Goal: Task Accomplishment & Management: Manage account settings

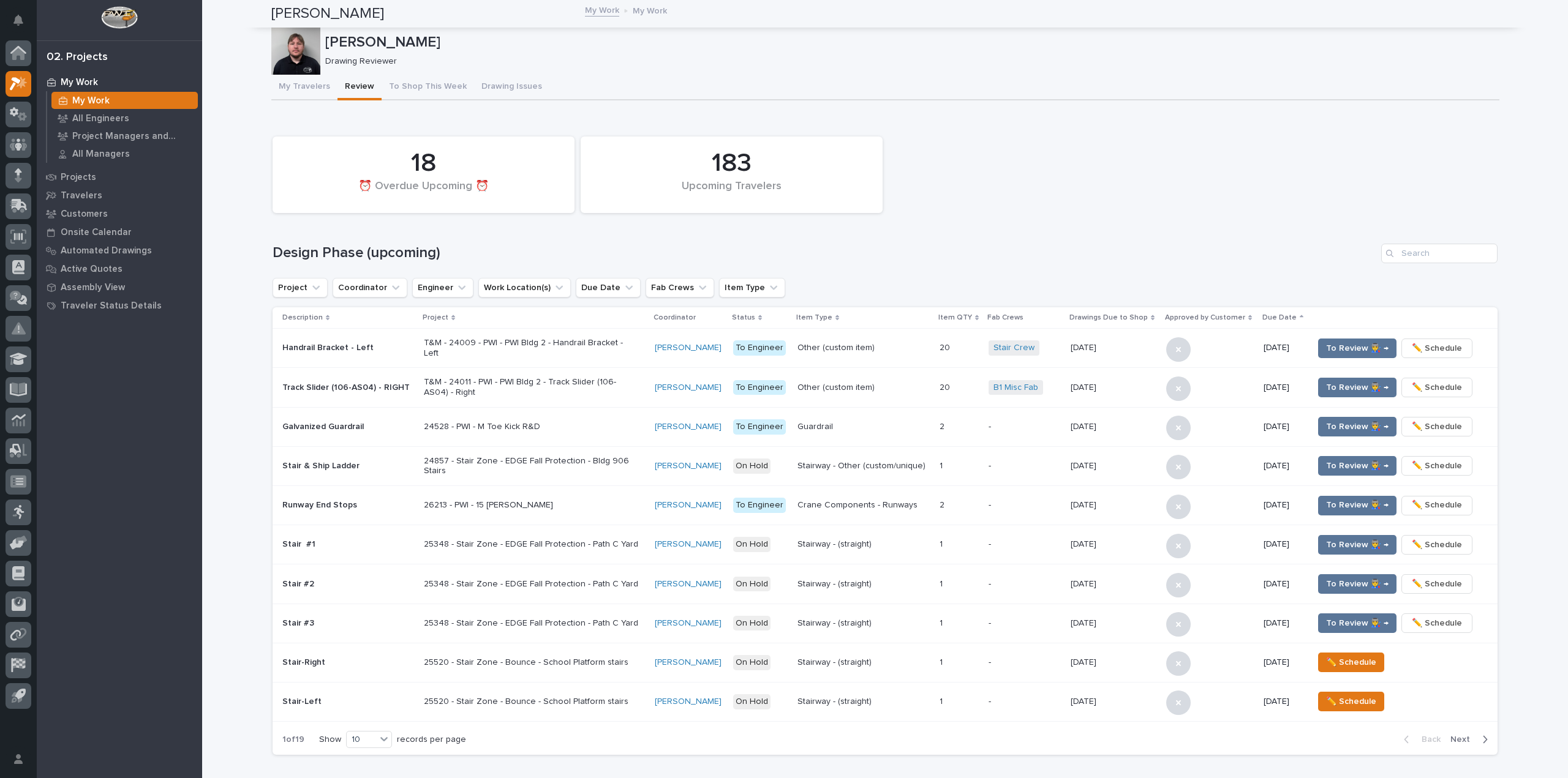
scroll to position [796, 0]
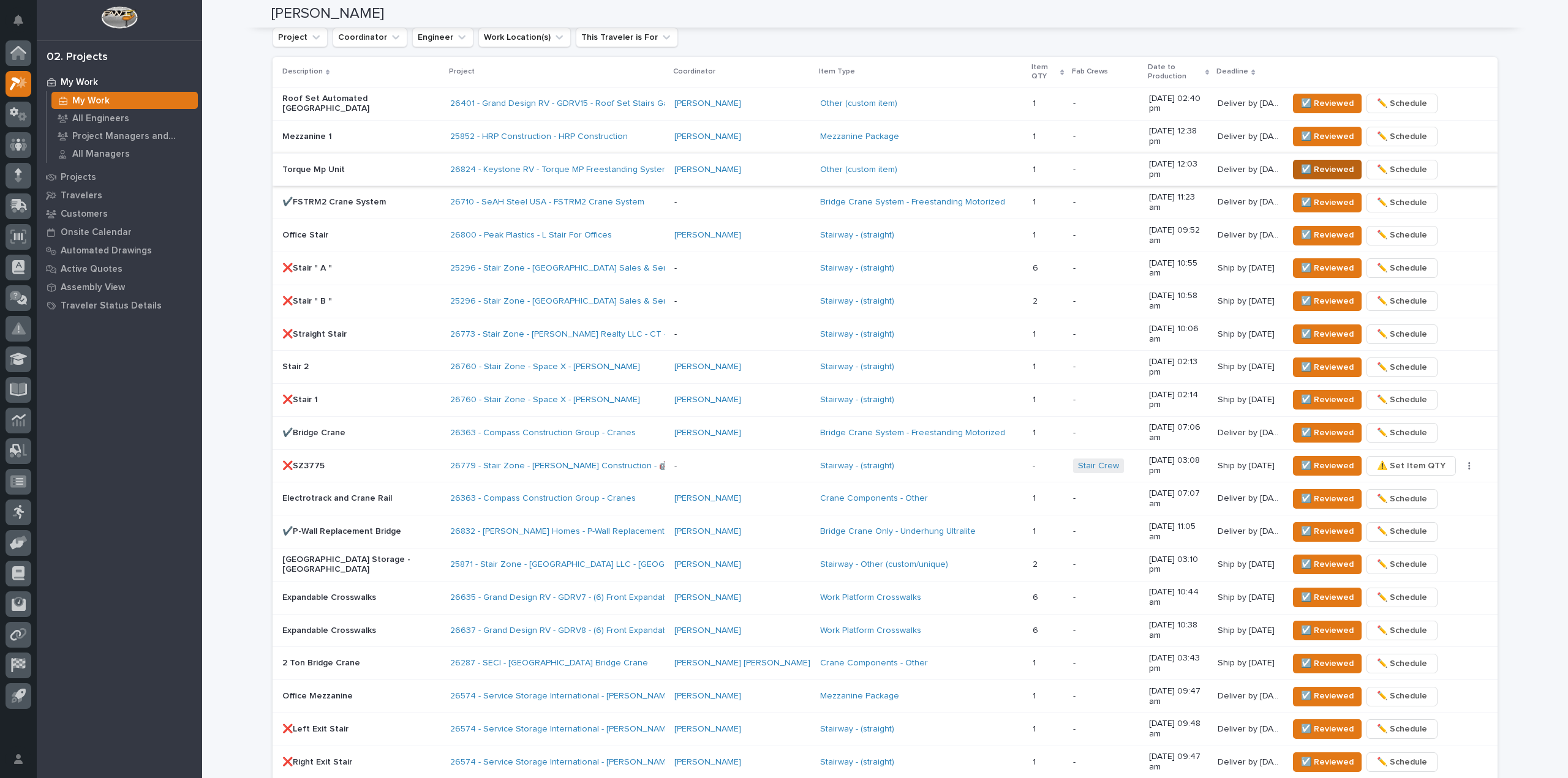
click at [1309, 162] on span "☑️ Reviewed" at bounding box center [1327, 169] width 52 height 15
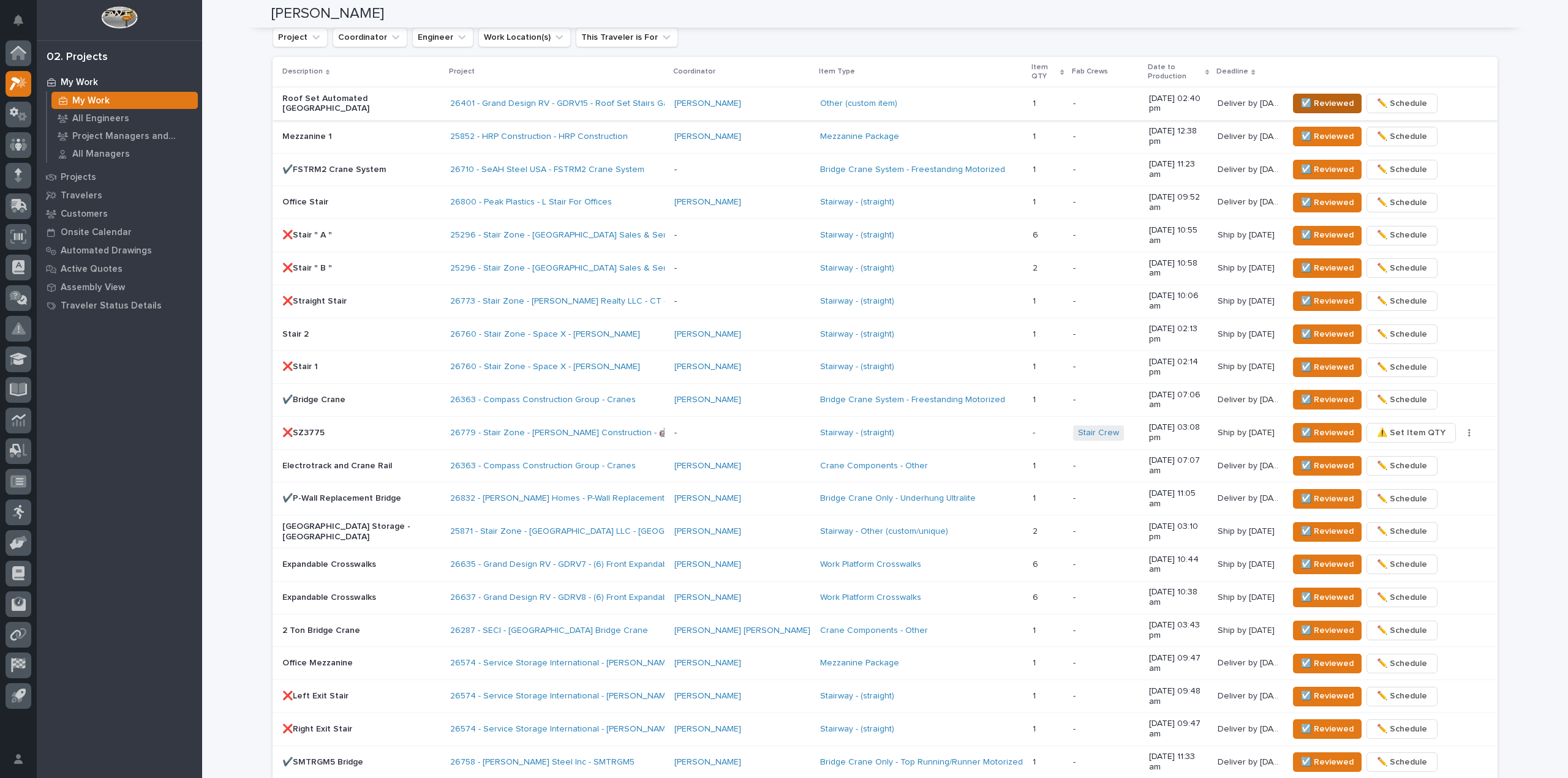
click at [1334, 96] on span "☑️ Reviewed" at bounding box center [1327, 103] width 52 height 15
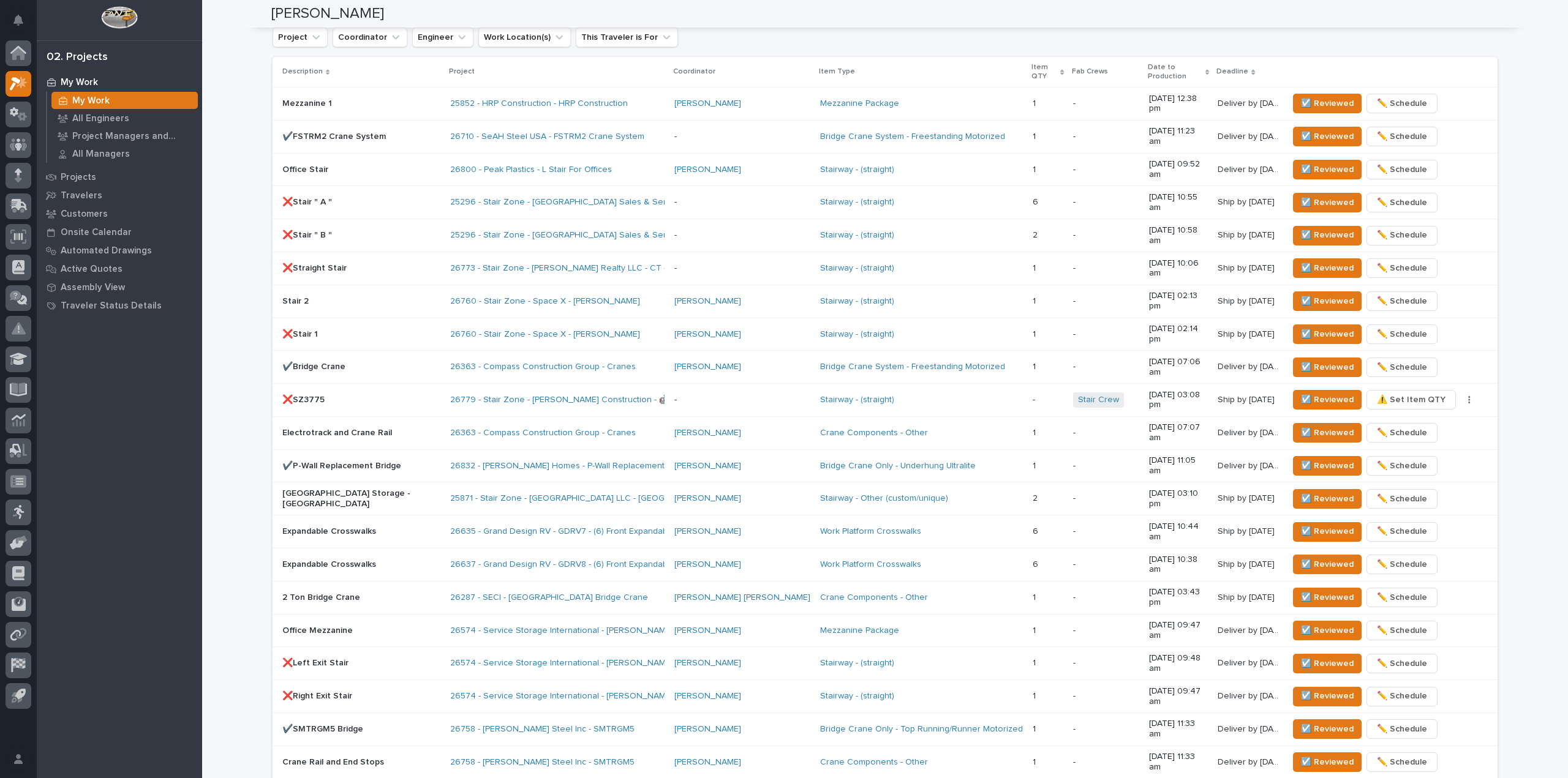
scroll to position [784, 0]
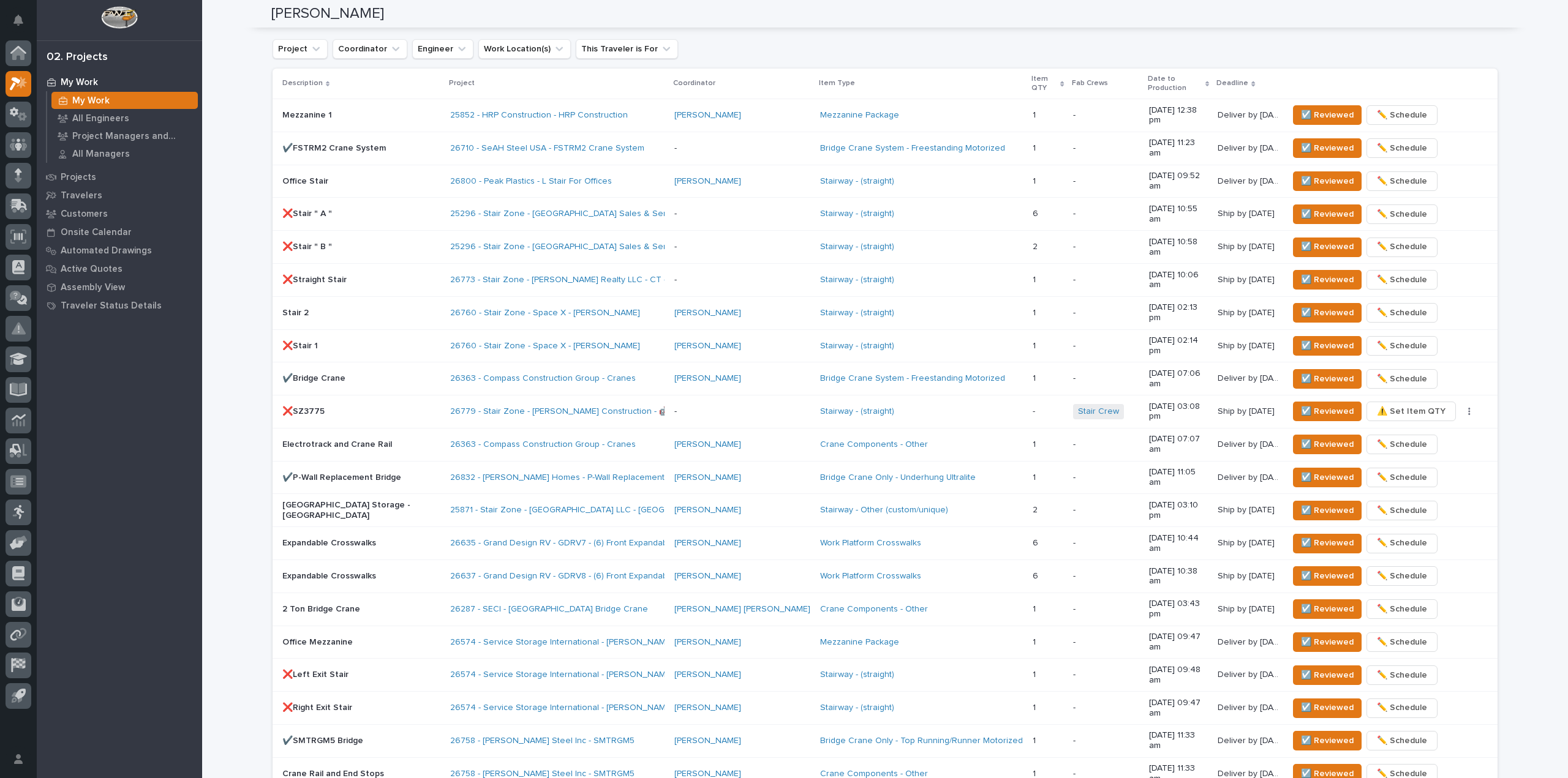
click at [237, 408] on div "**********" at bounding box center [885, 129] width 1366 height 1825
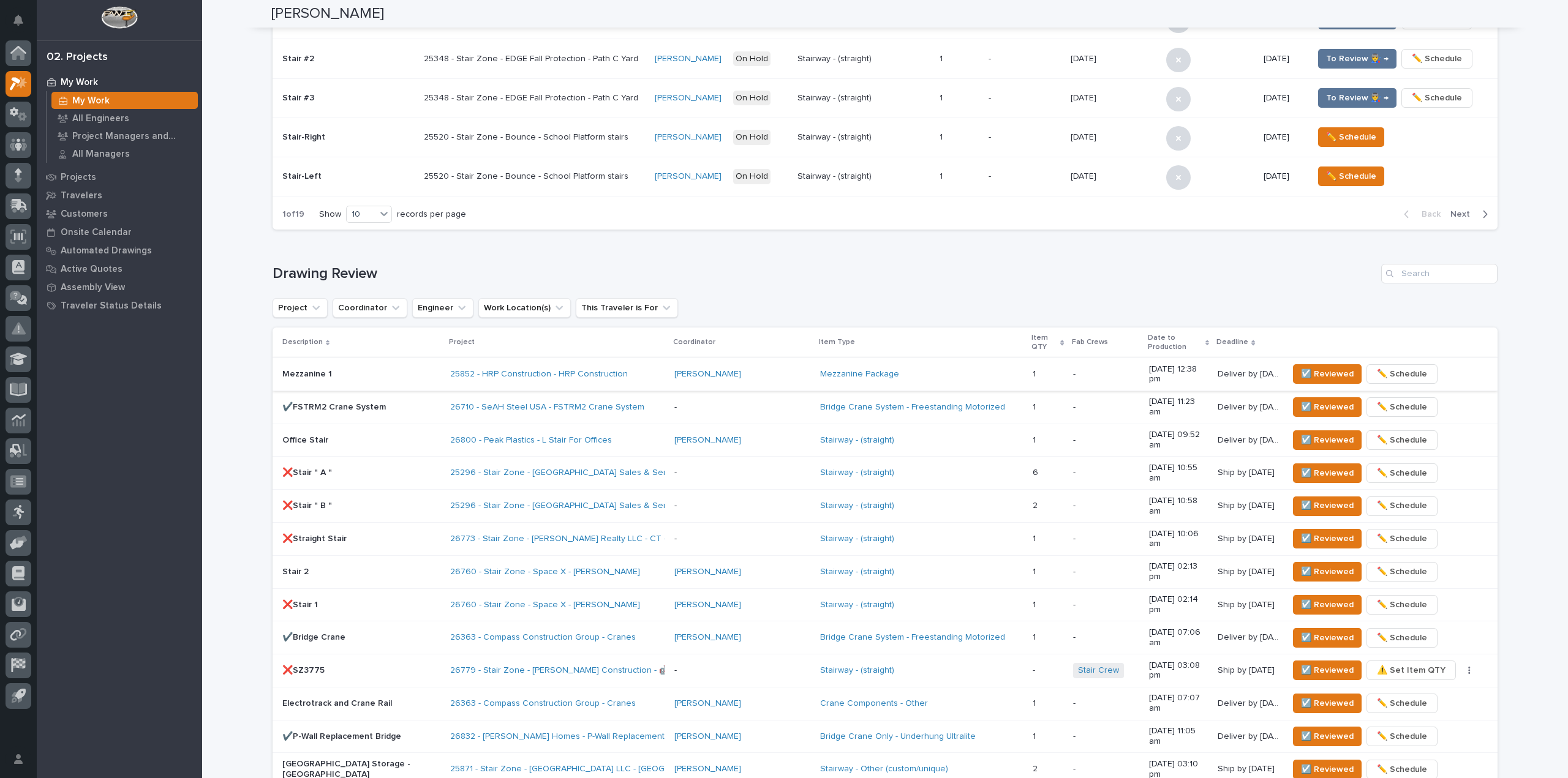
scroll to position [551, 0]
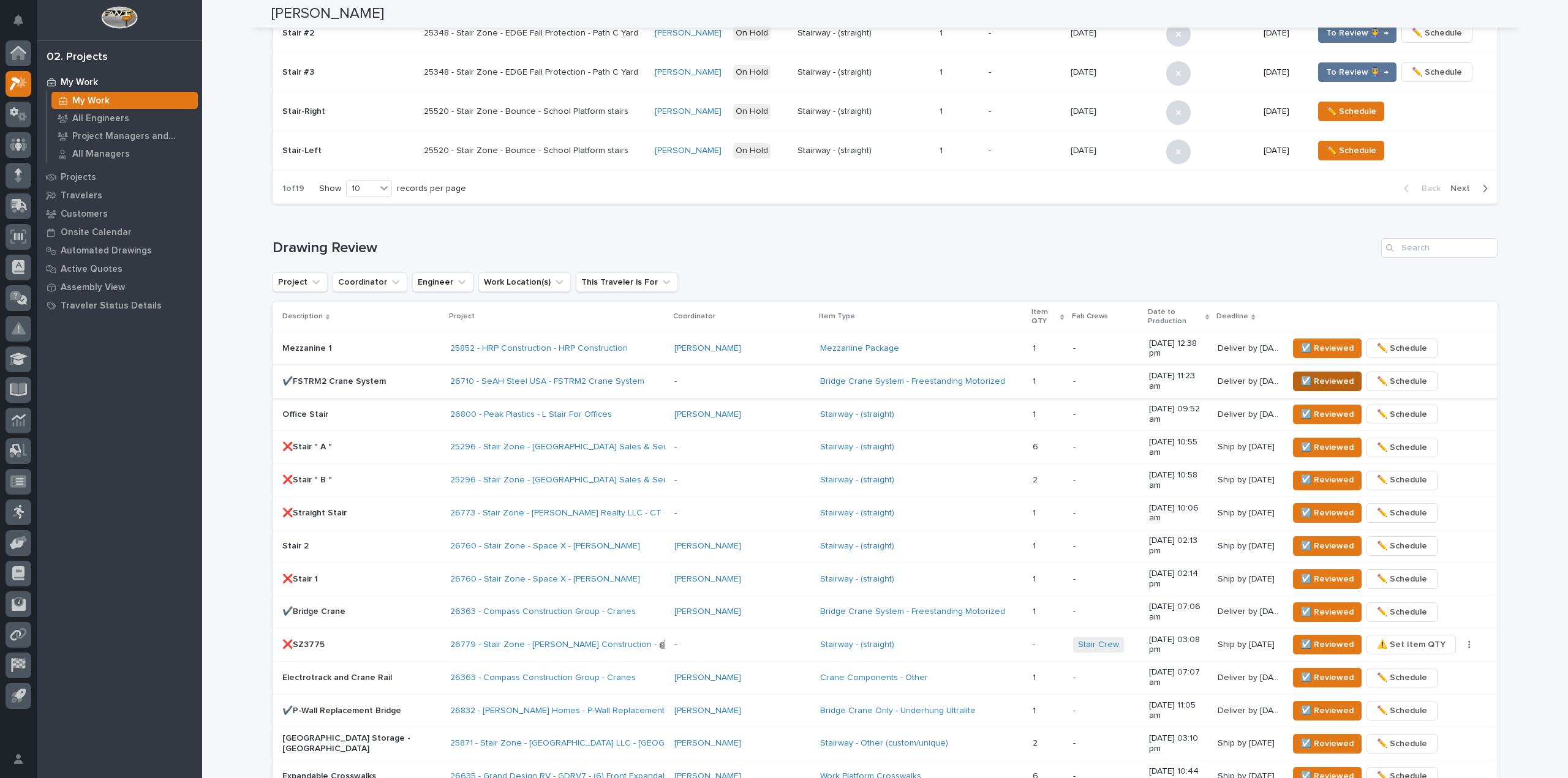
click at [1301, 374] on span "☑️ Reviewed" at bounding box center [1327, 382] width 52 height 15
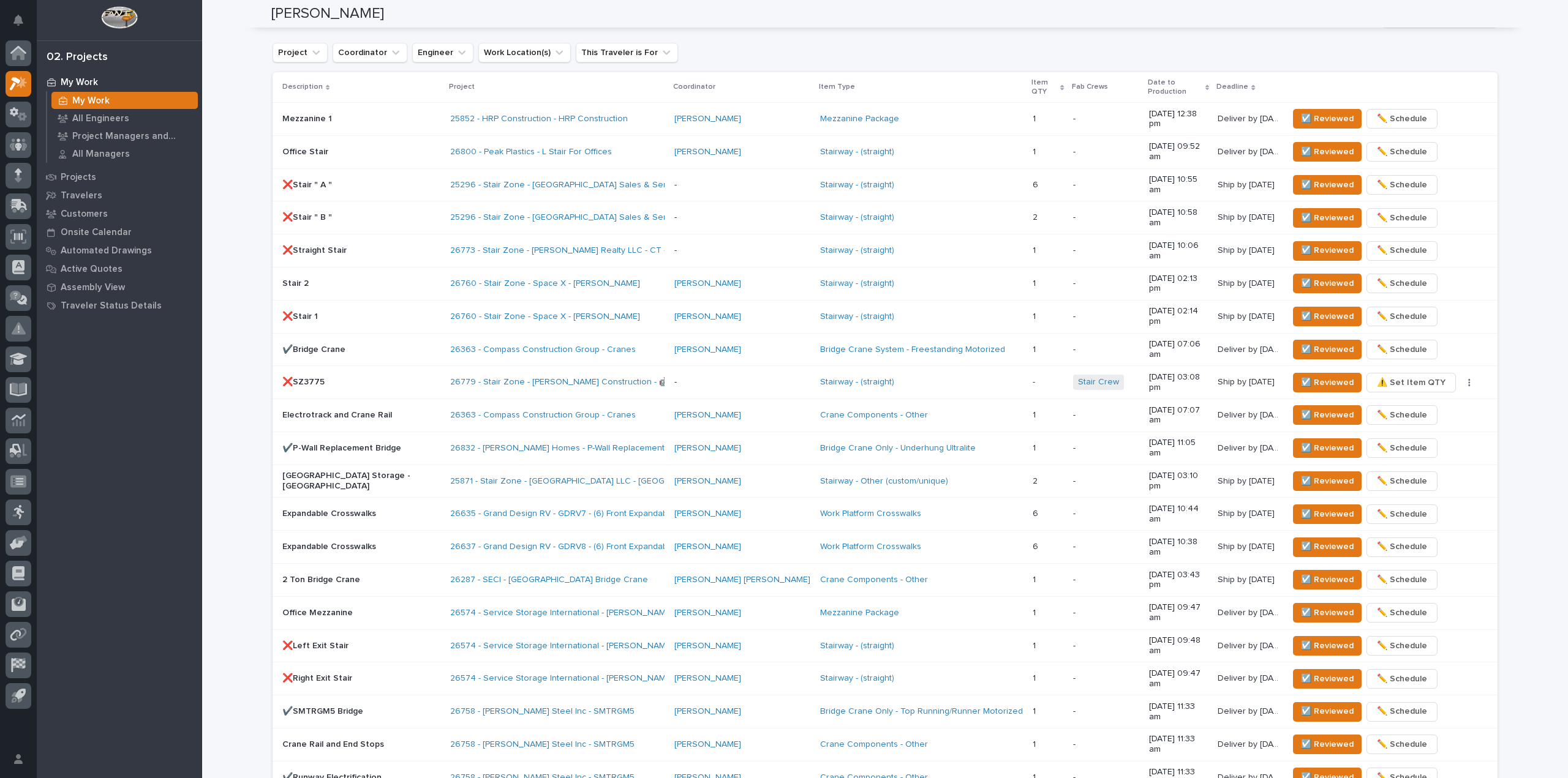
scroll to position [785, 0]
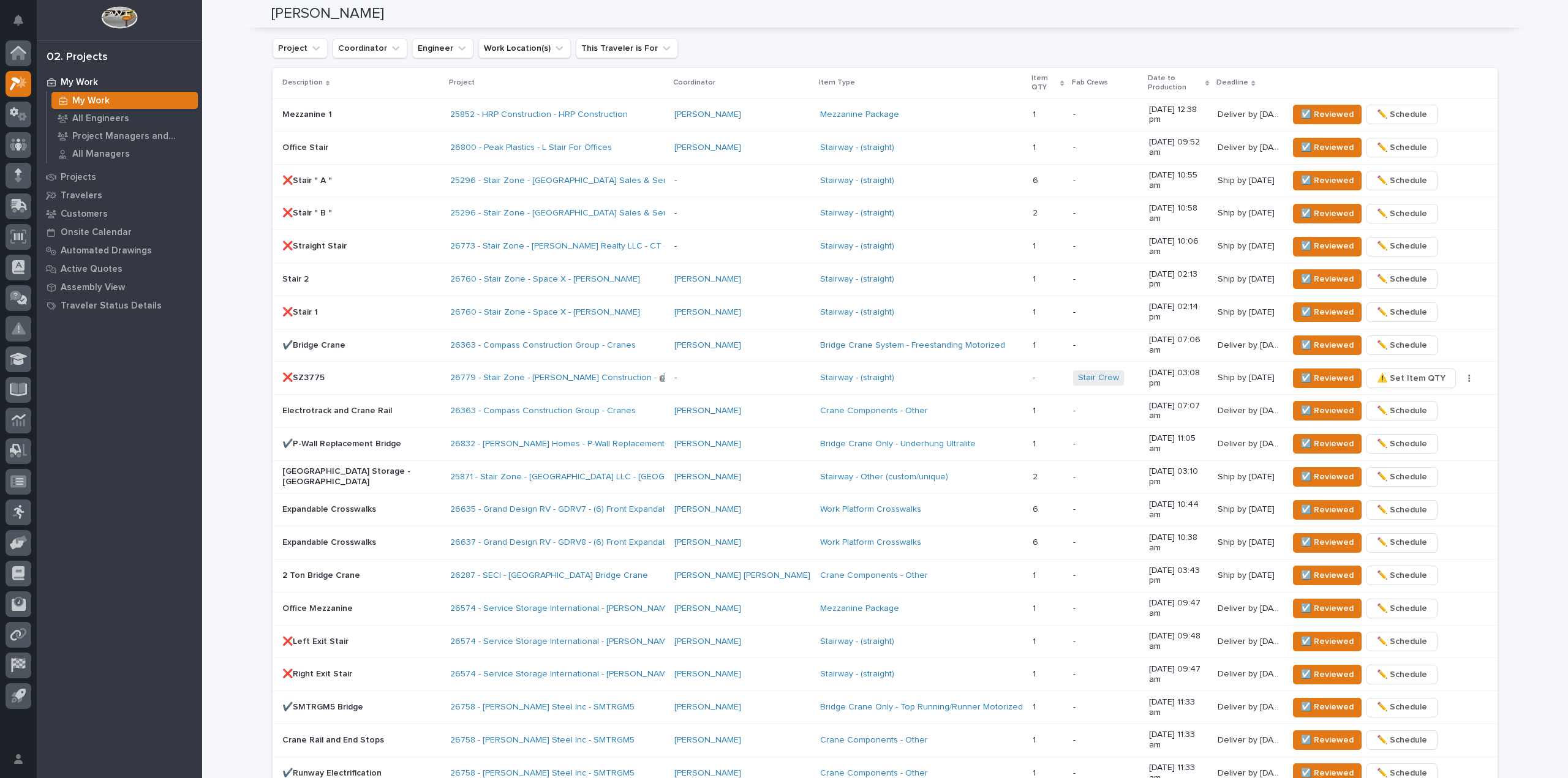
drag, startPoint x: 209, startPoint y: 273, endPoint x: 201, endPoint y: 274, distance: 8.1
click at [207, 274] on div "**********" at bounding box center [885, 112] width 1366 height 1792
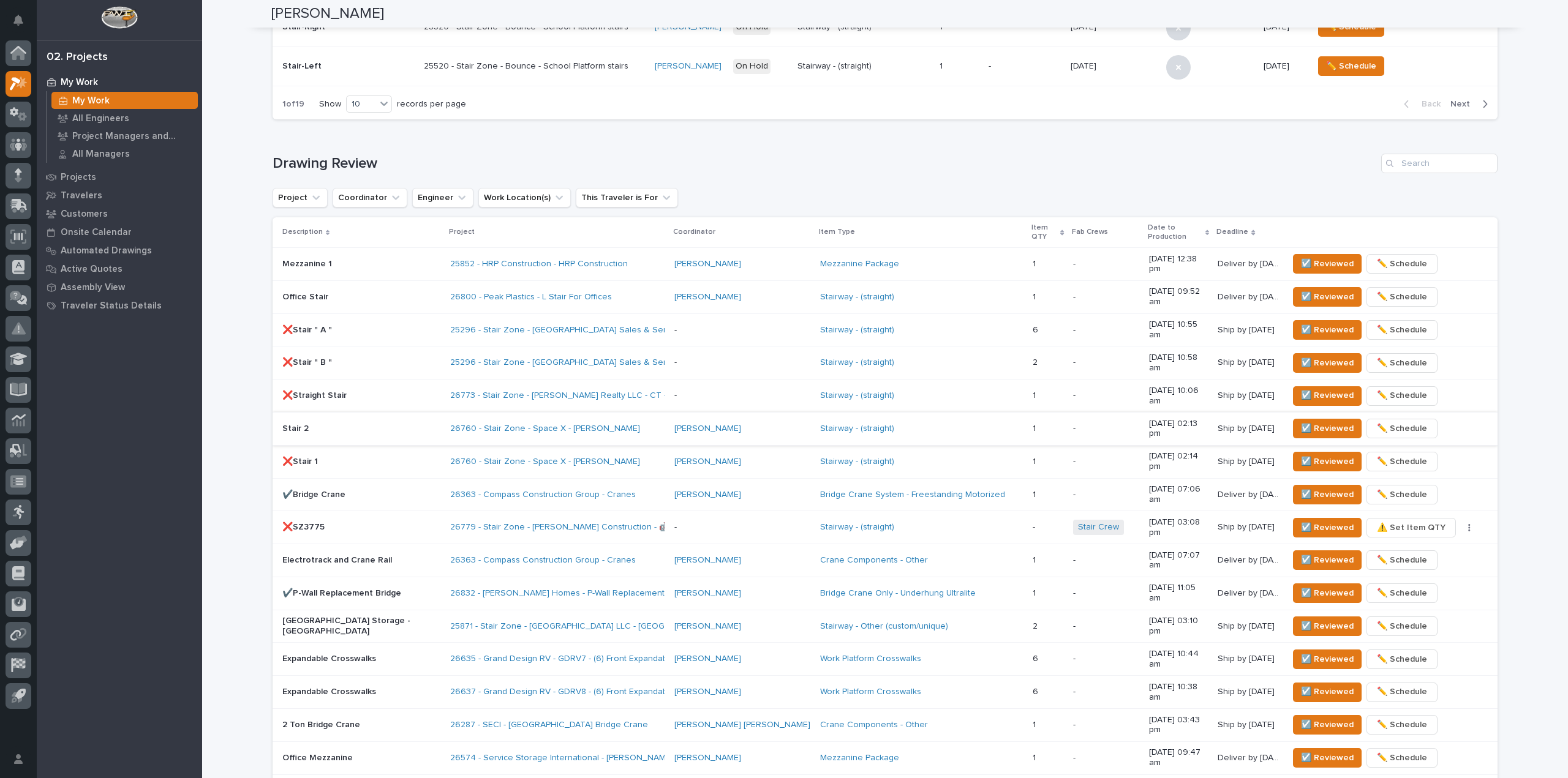
scroll to position [663, 0]
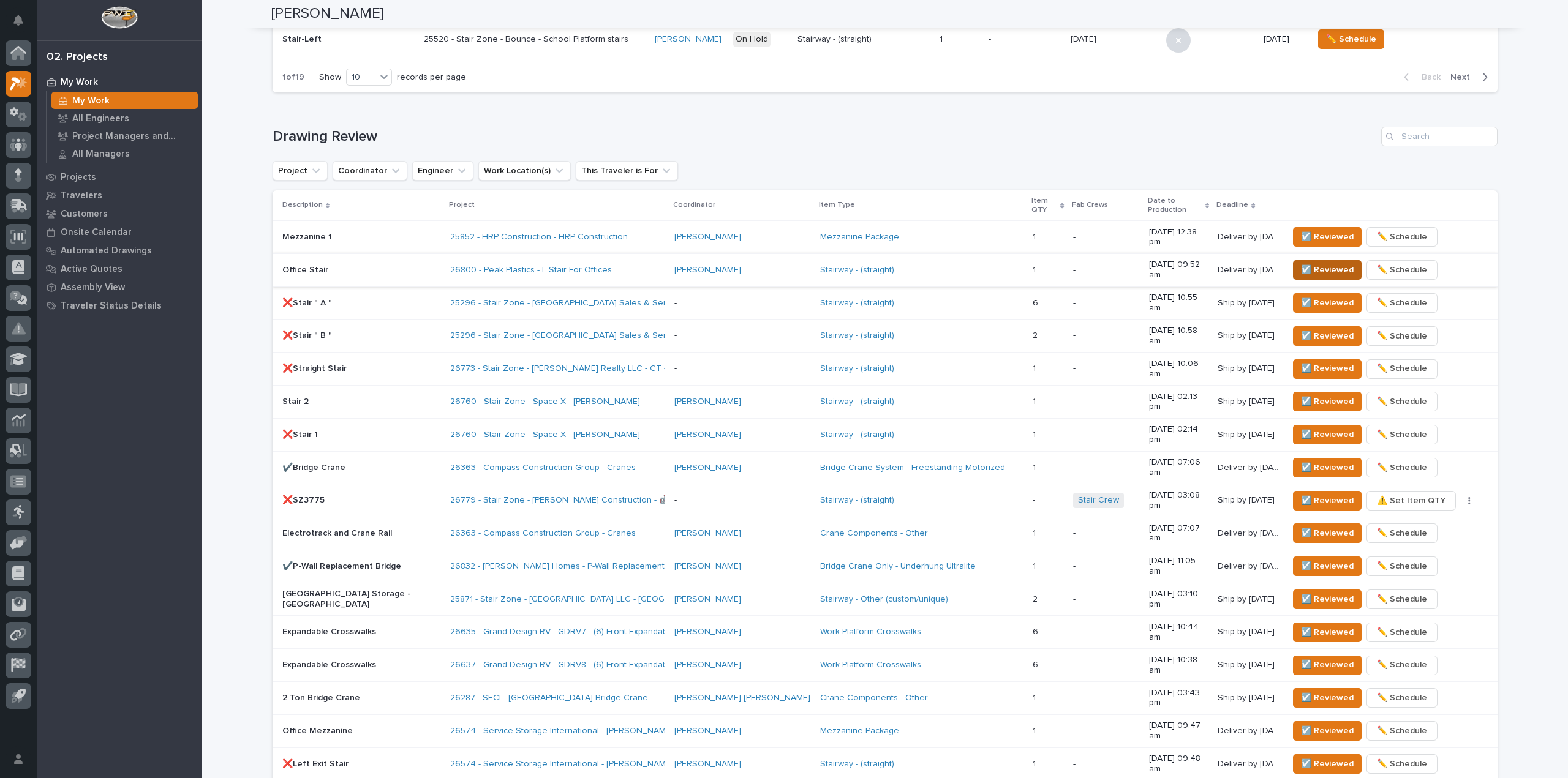
click at [1301, 262] on span "☑️ Reviewed" at bounding box center [1327, 270] width 52 height 15
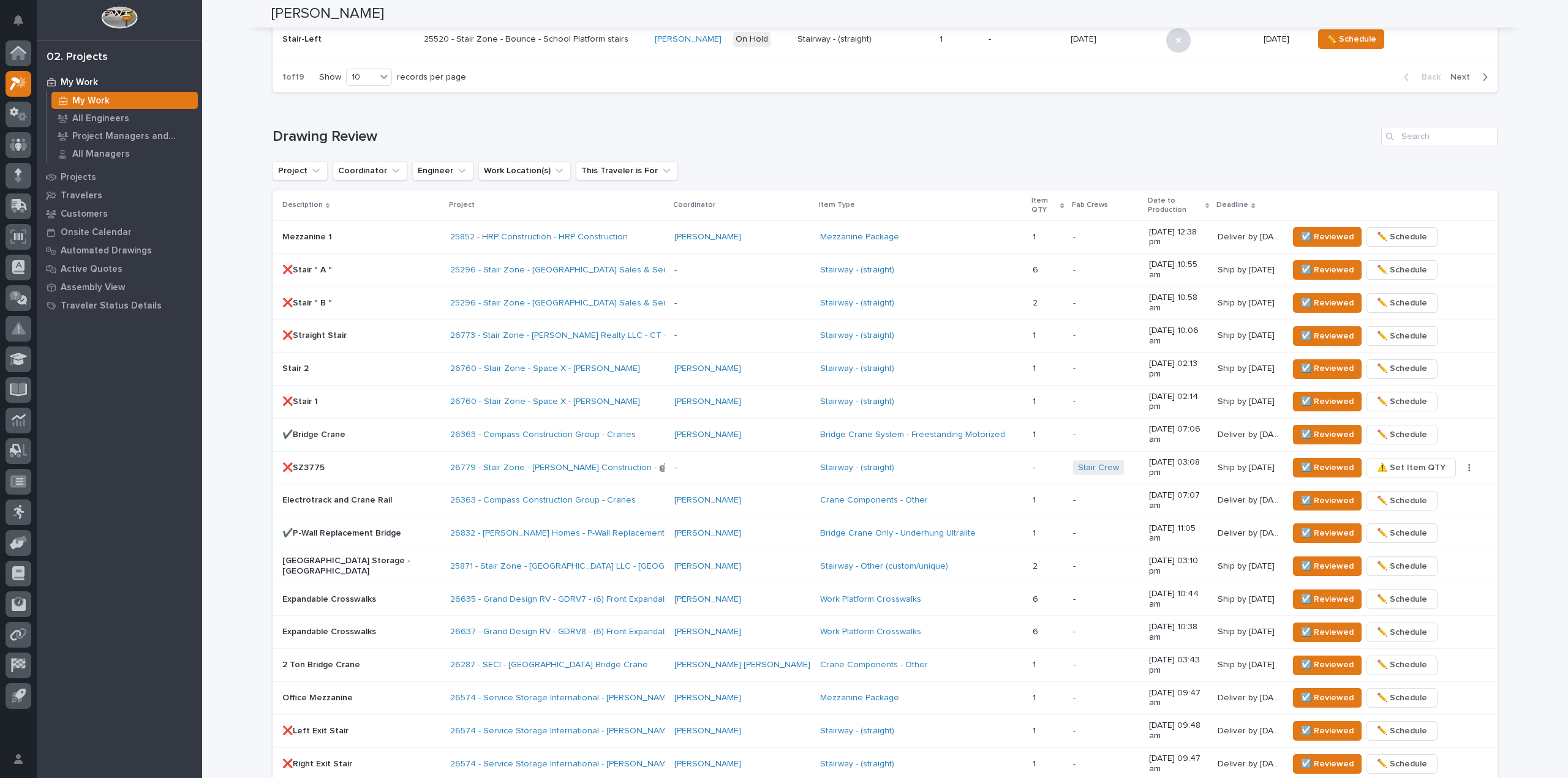
scroll to position [0, 0]
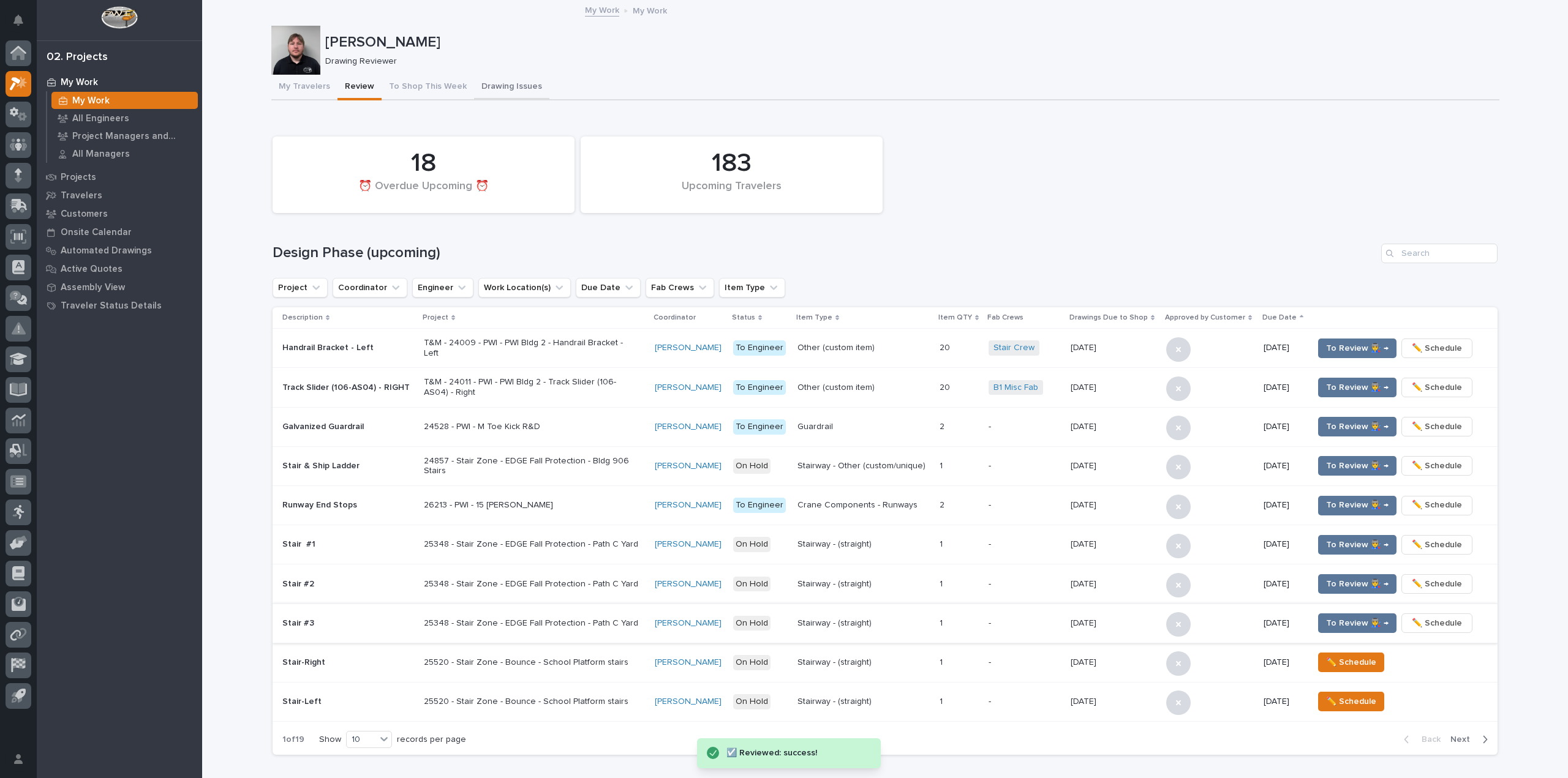
click at [501, 75] on button "Drawing Issues" at bounding box center [511, 88] width 75 height 26
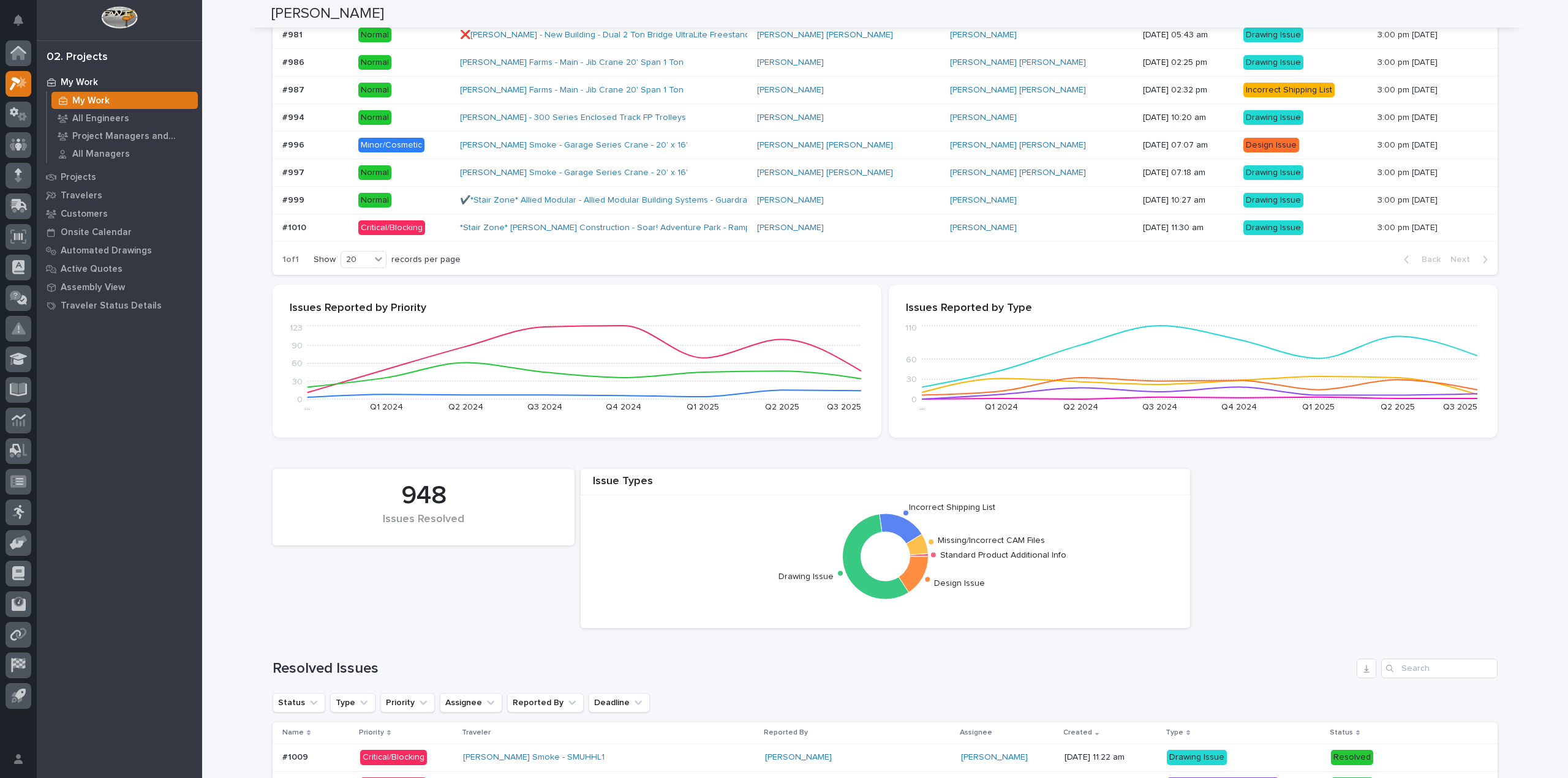
scroll to position [367, 0]
click at [446, 224] on p "Critical/Blocking" at bounding box center [405, 229] width 92 height 15
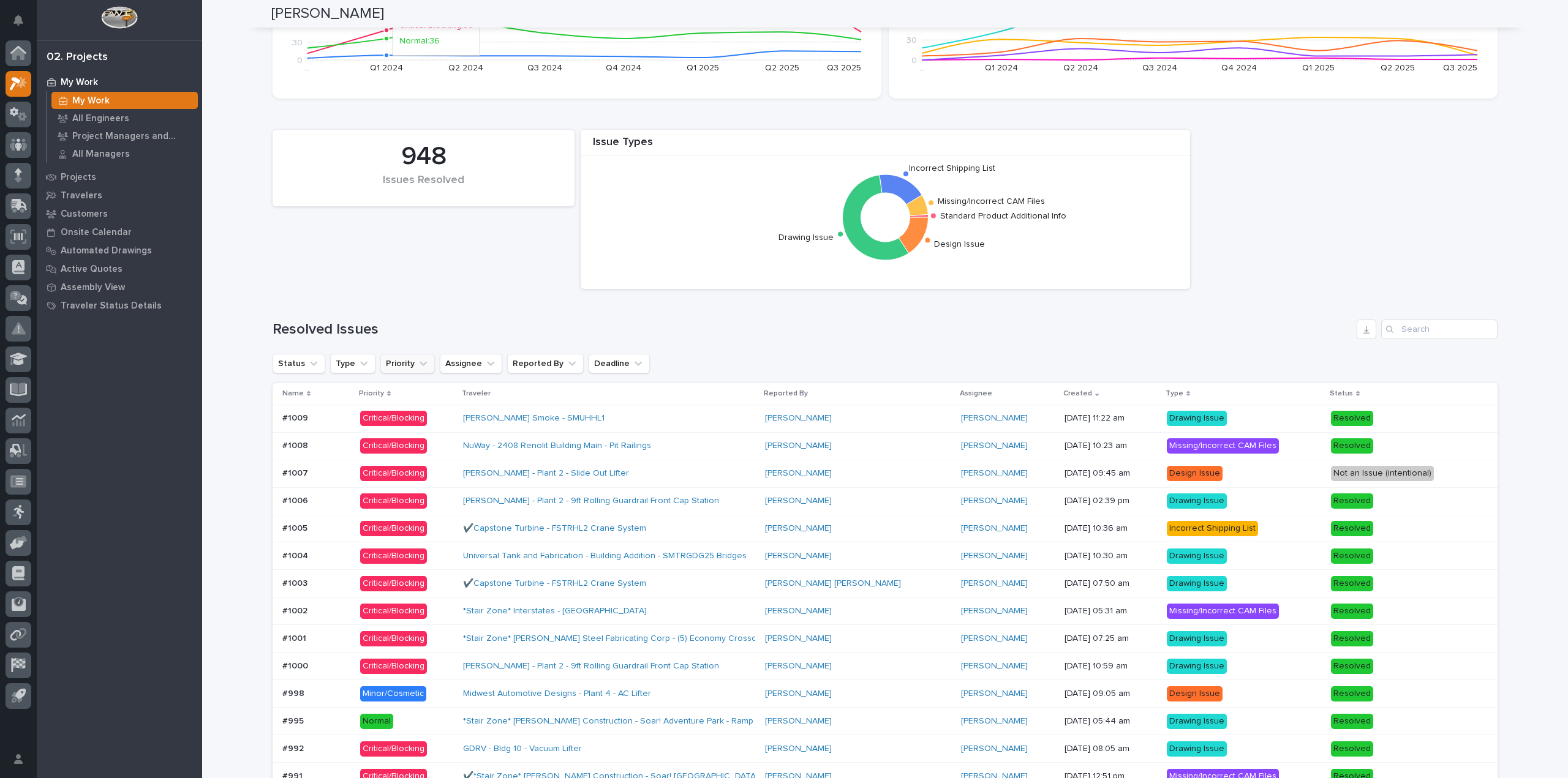
scroll to position [734, 0]
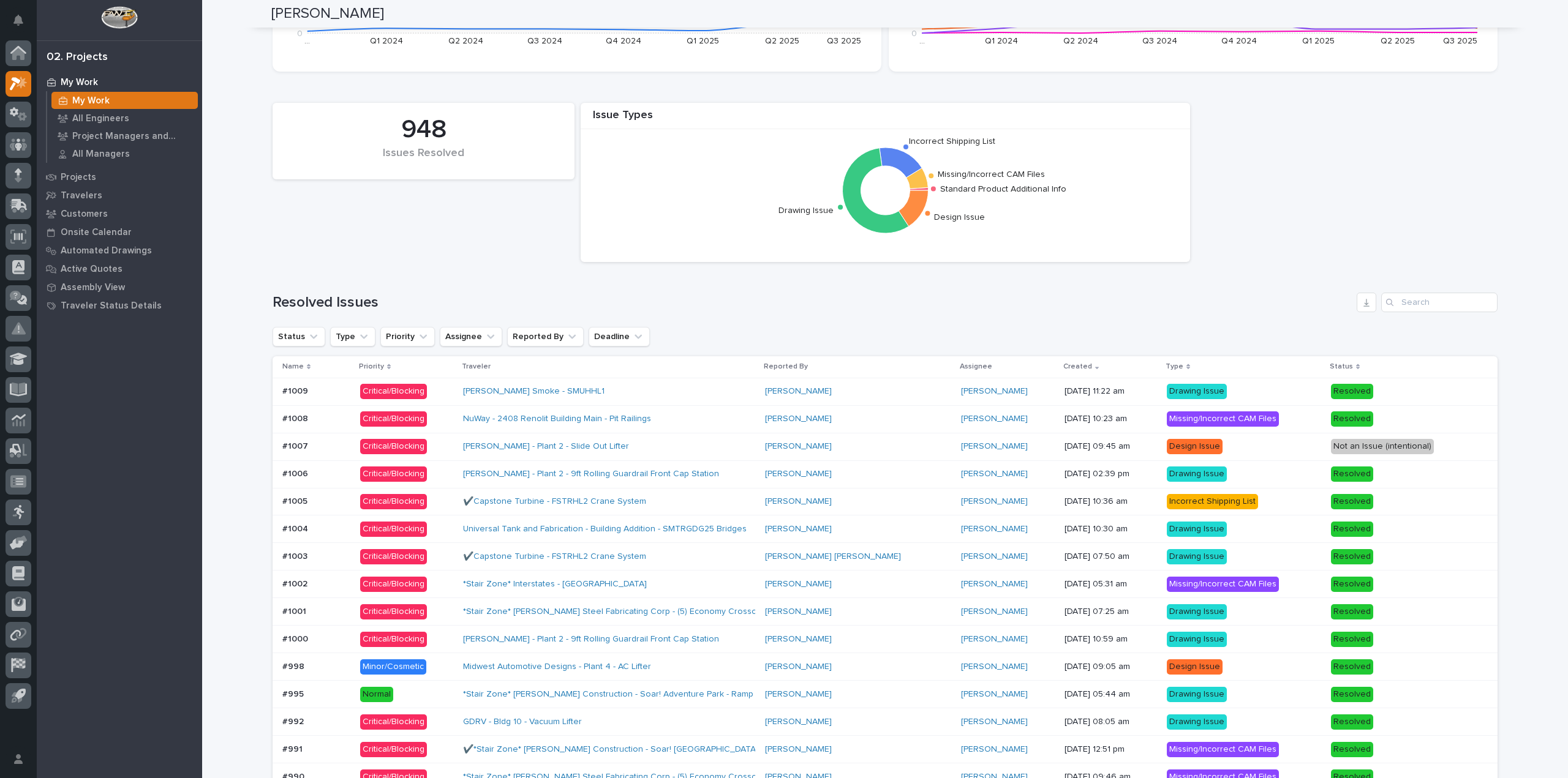
click at [361, 386] on div "Critical/Blocking" at bounding box center [393, 391] width 67 height 15
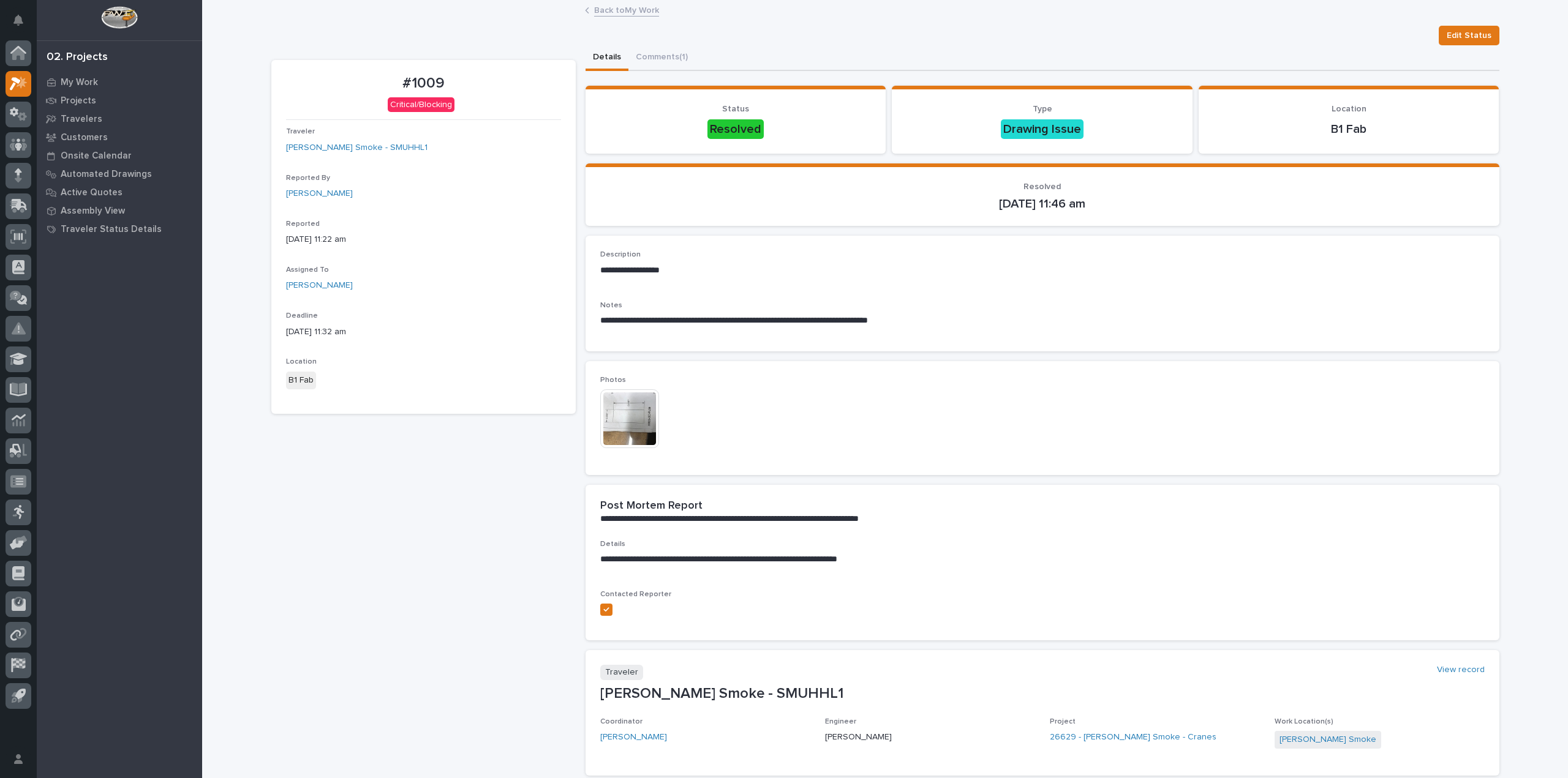
click at [620, 412] on img at bounding box center [629, 418] width 59 height 59
click at [662, 63] on button "Comments (1)" at bounding box center [661, 58] width 67 height 26
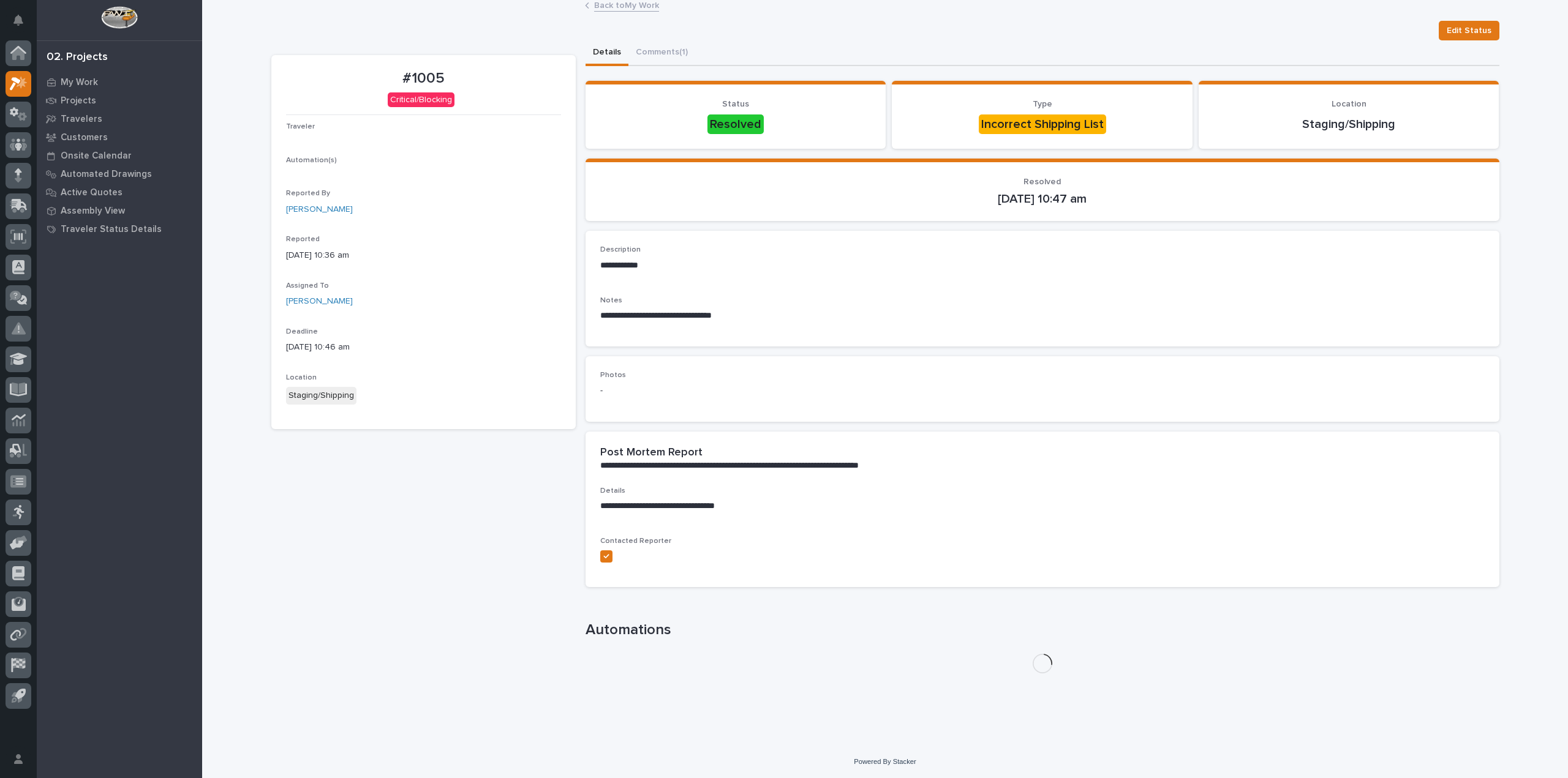
scroll to position [6, 0]
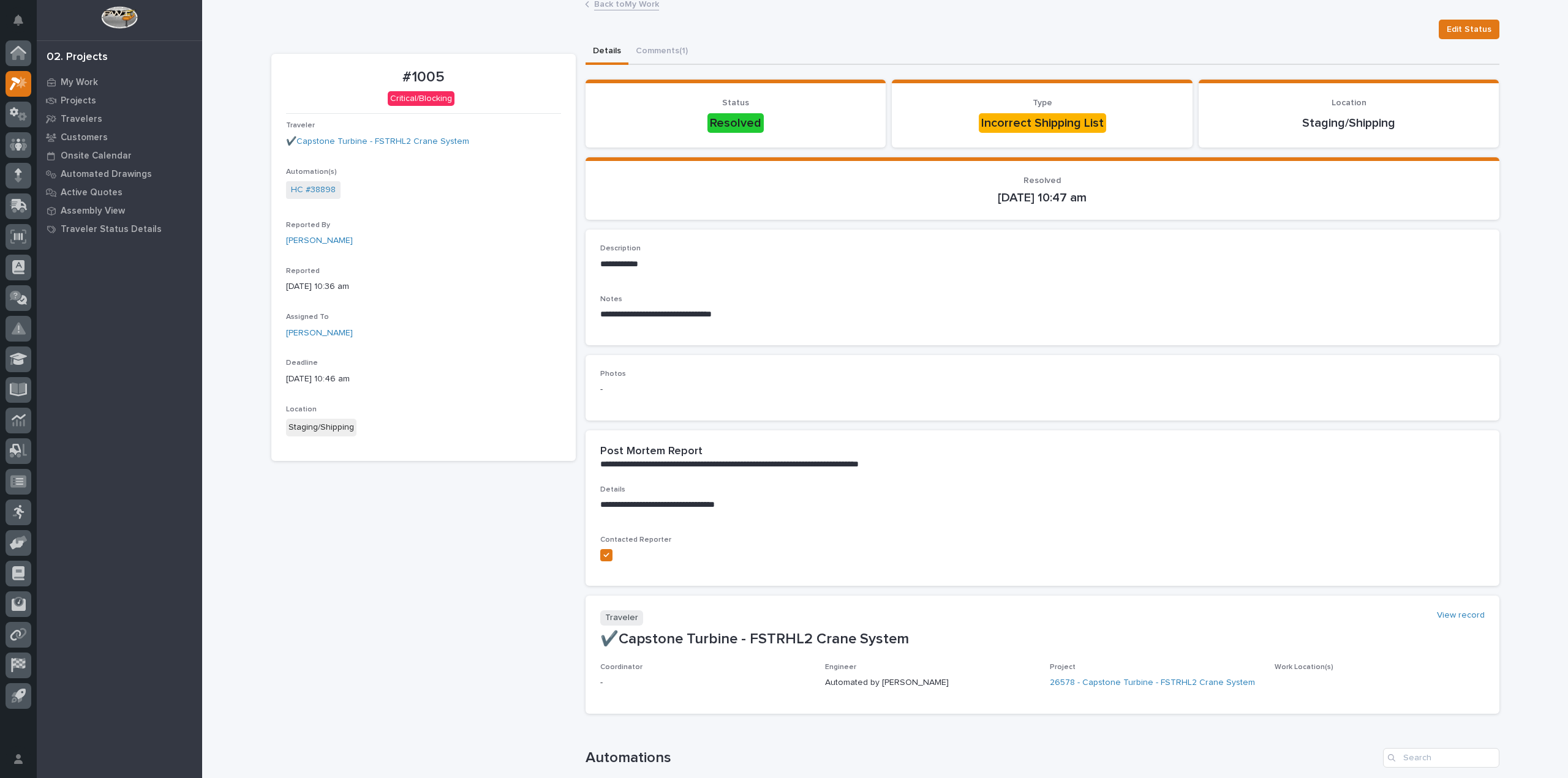
click at [624, 4] on link "Back to My Work" at bounding box center [627, 2] width 65 height 14
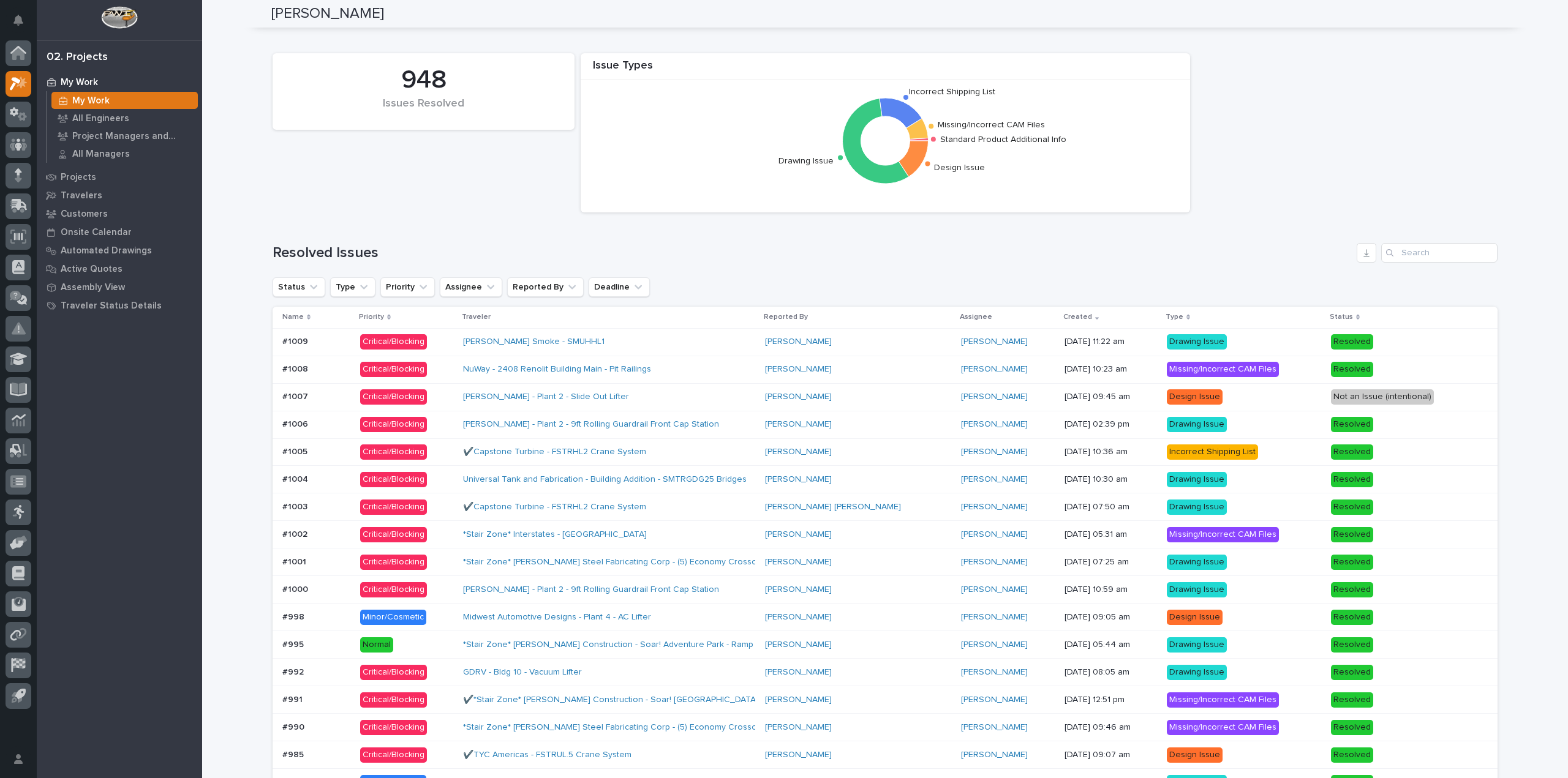
scroll to position [796, 0]
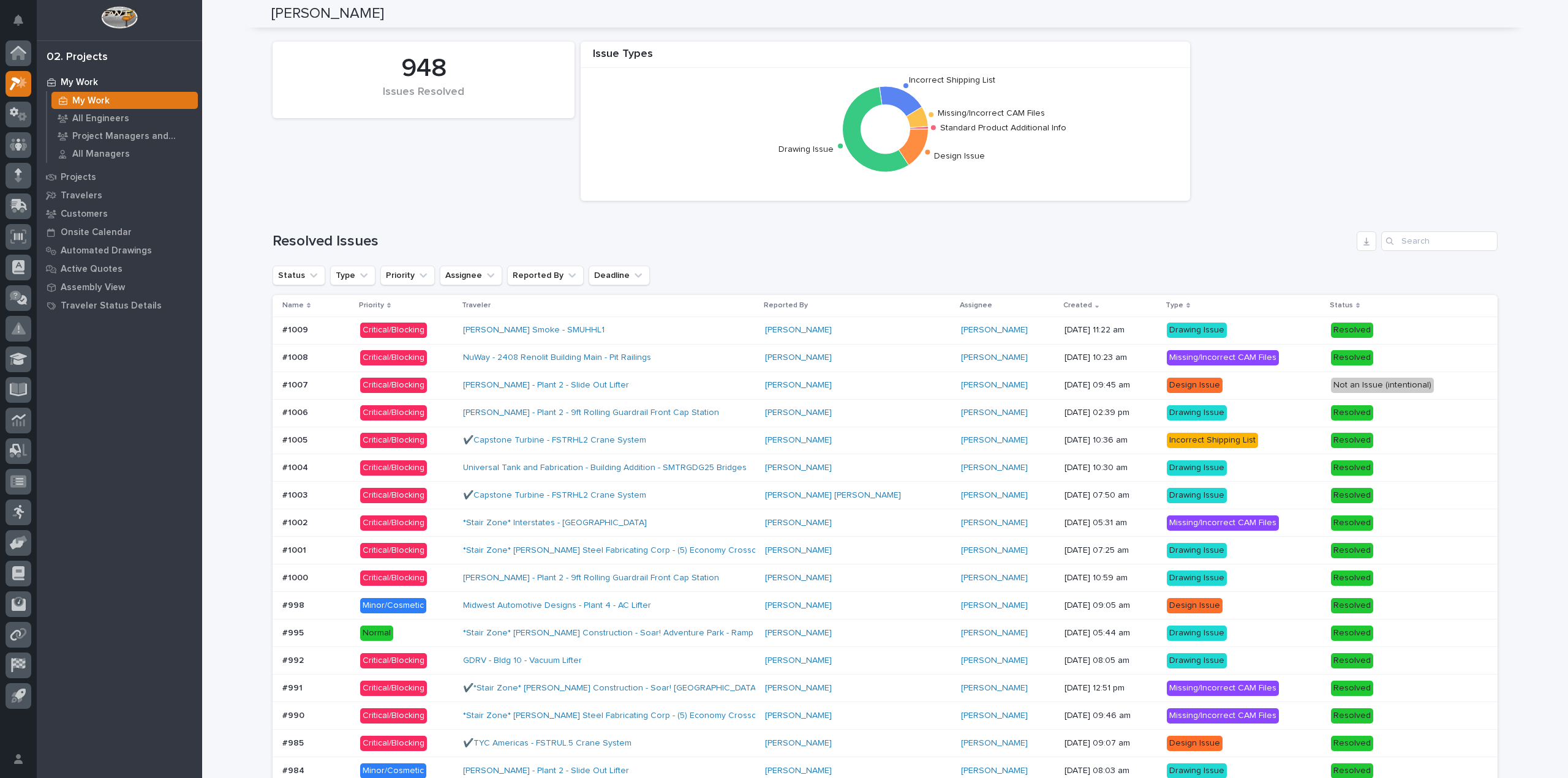
click at [355, 351] on td "Critical/Blocking" at bounding box center [406, 358] width 103 height 27
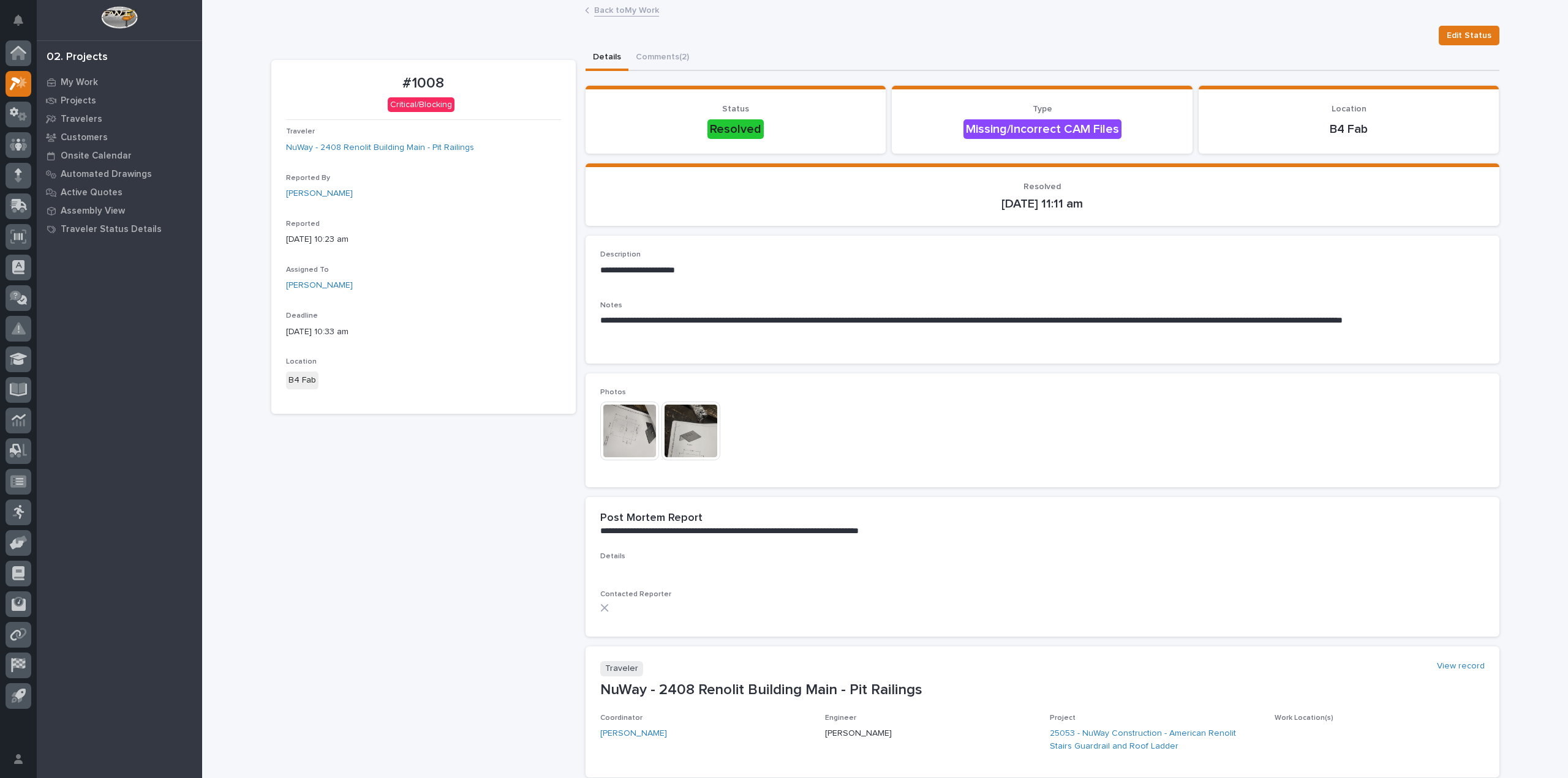
click at [649, 415] on img at bounding box center [629, 431] width 59 height 59
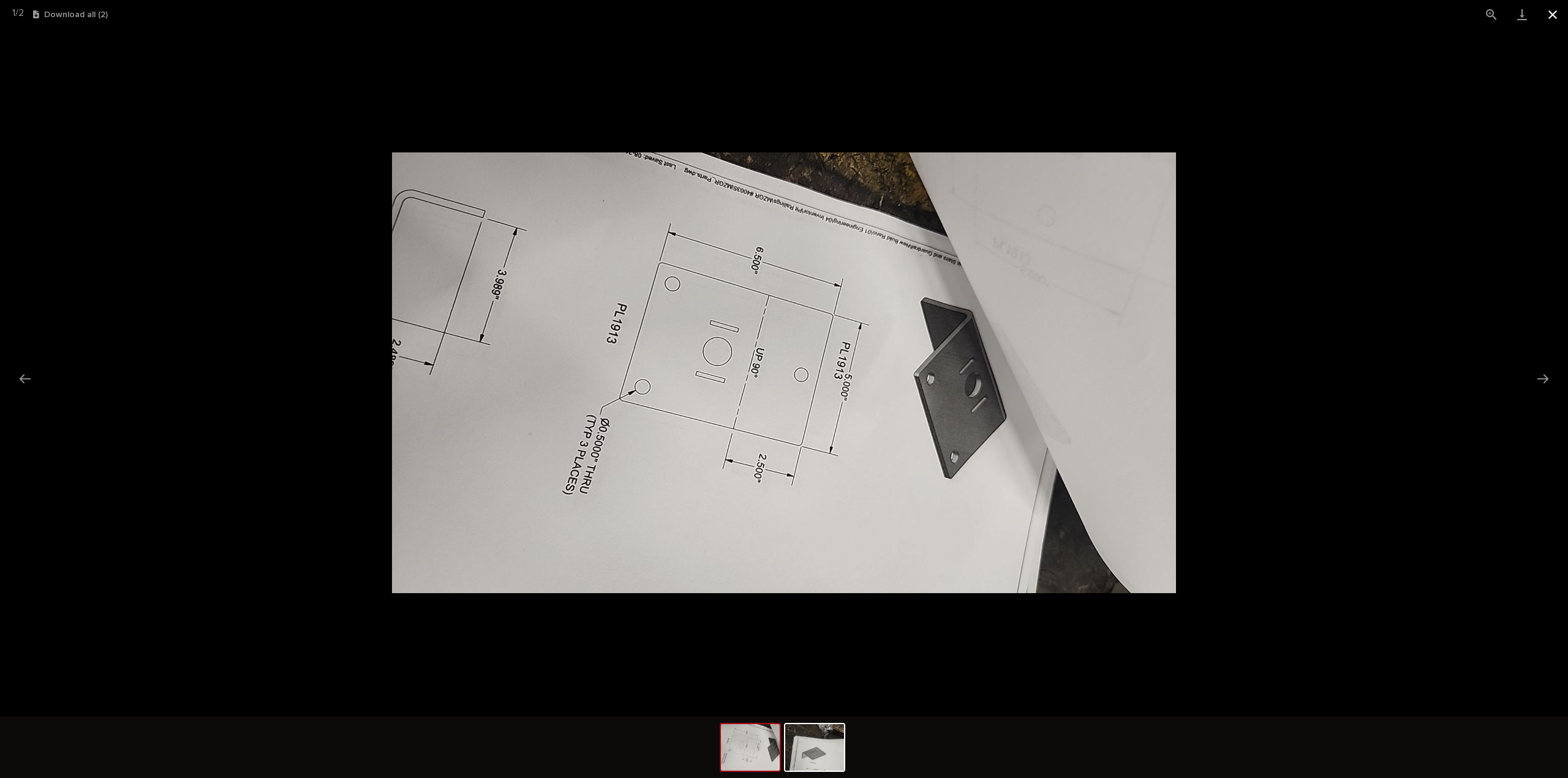
click at [1559, 20] on button "Close gallery" at bounding box center [1553, 15] width 31 height 29
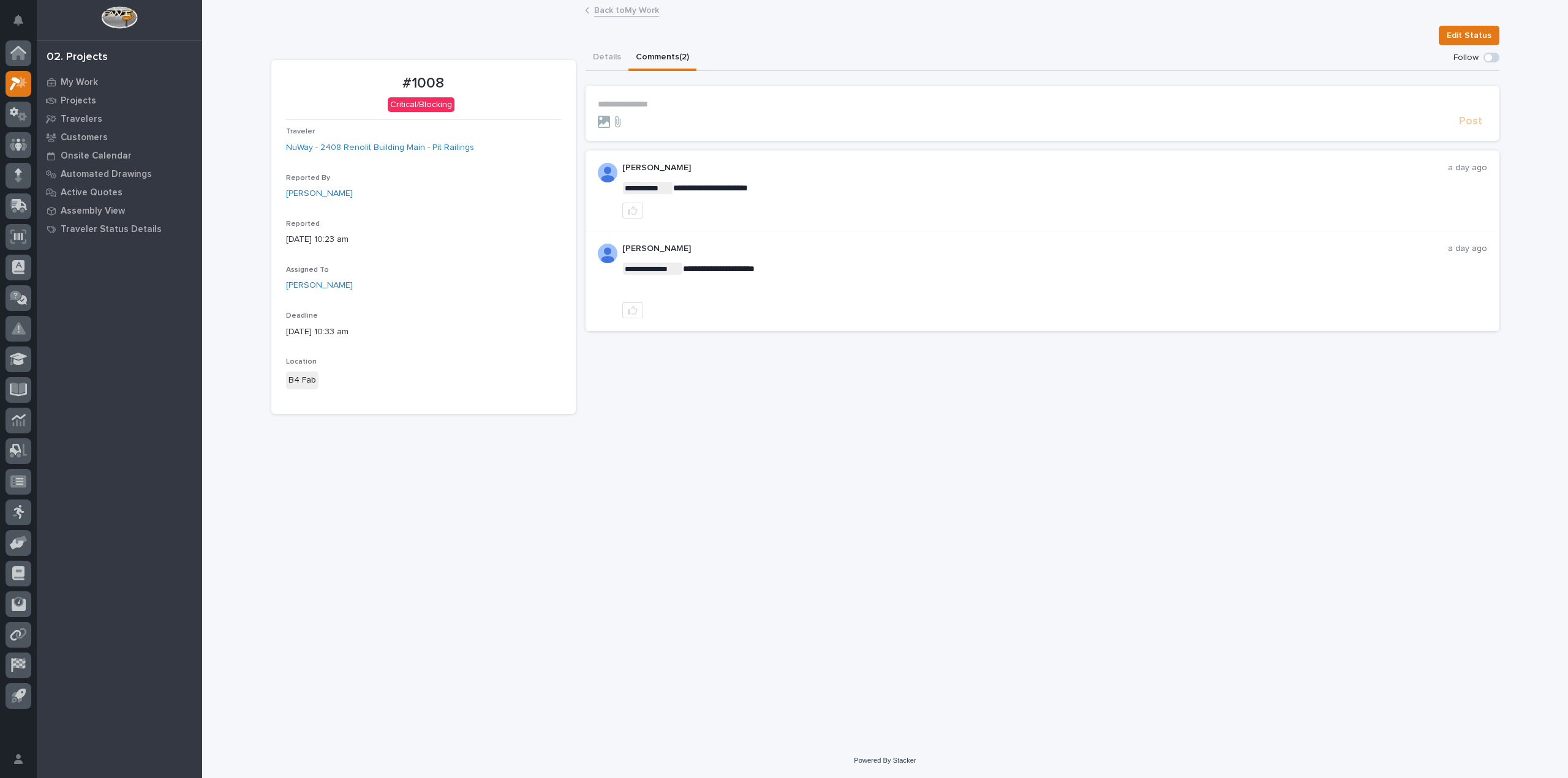
click at [676, 62] on button "Comments (2)" at bounding box center [662, 58] width 68 height 26
click at [597, 6] on link "Back to My Work" at bounding box center [627, 9] width 65 height 14
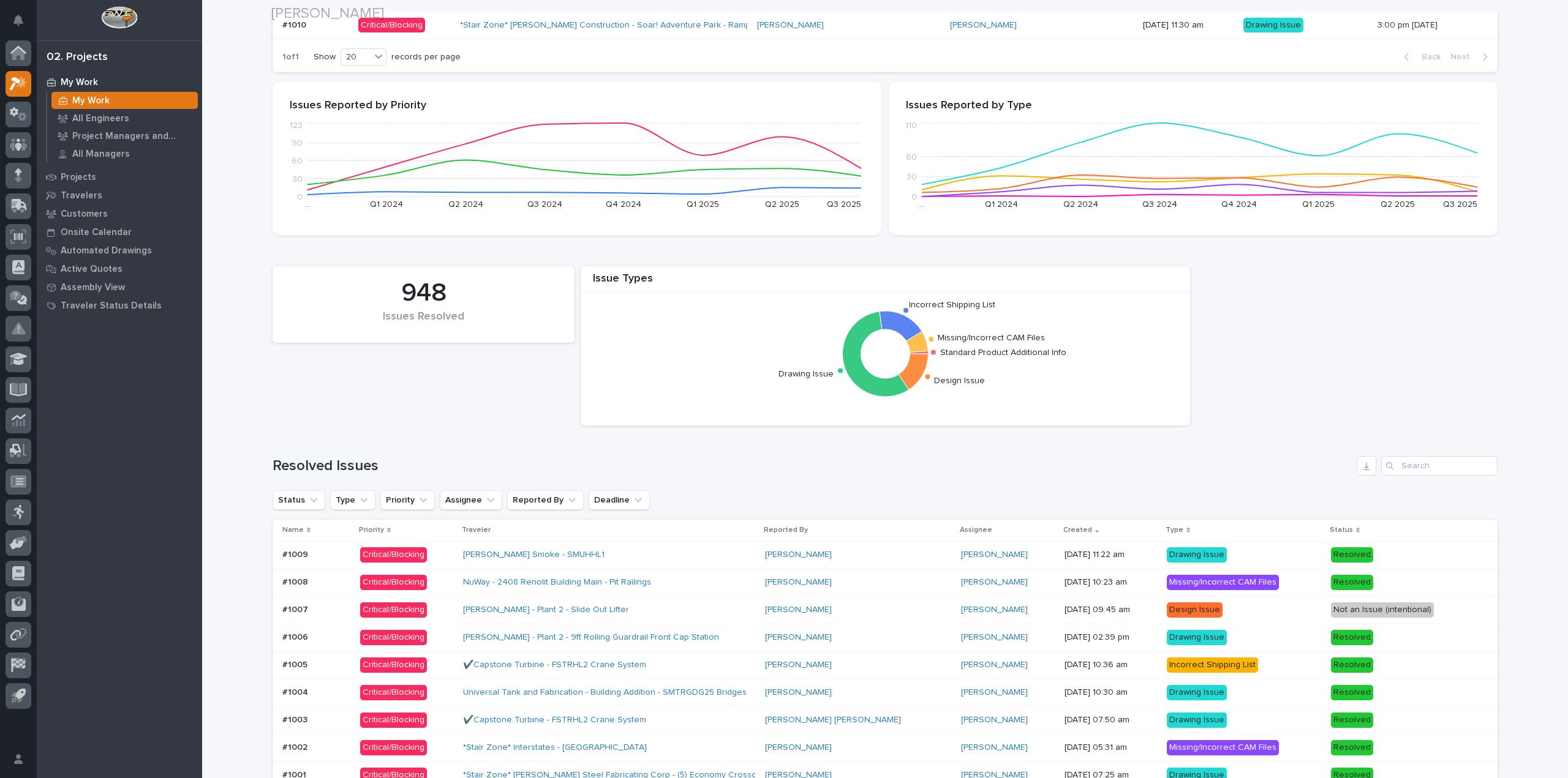
scroll to position [857, 0]
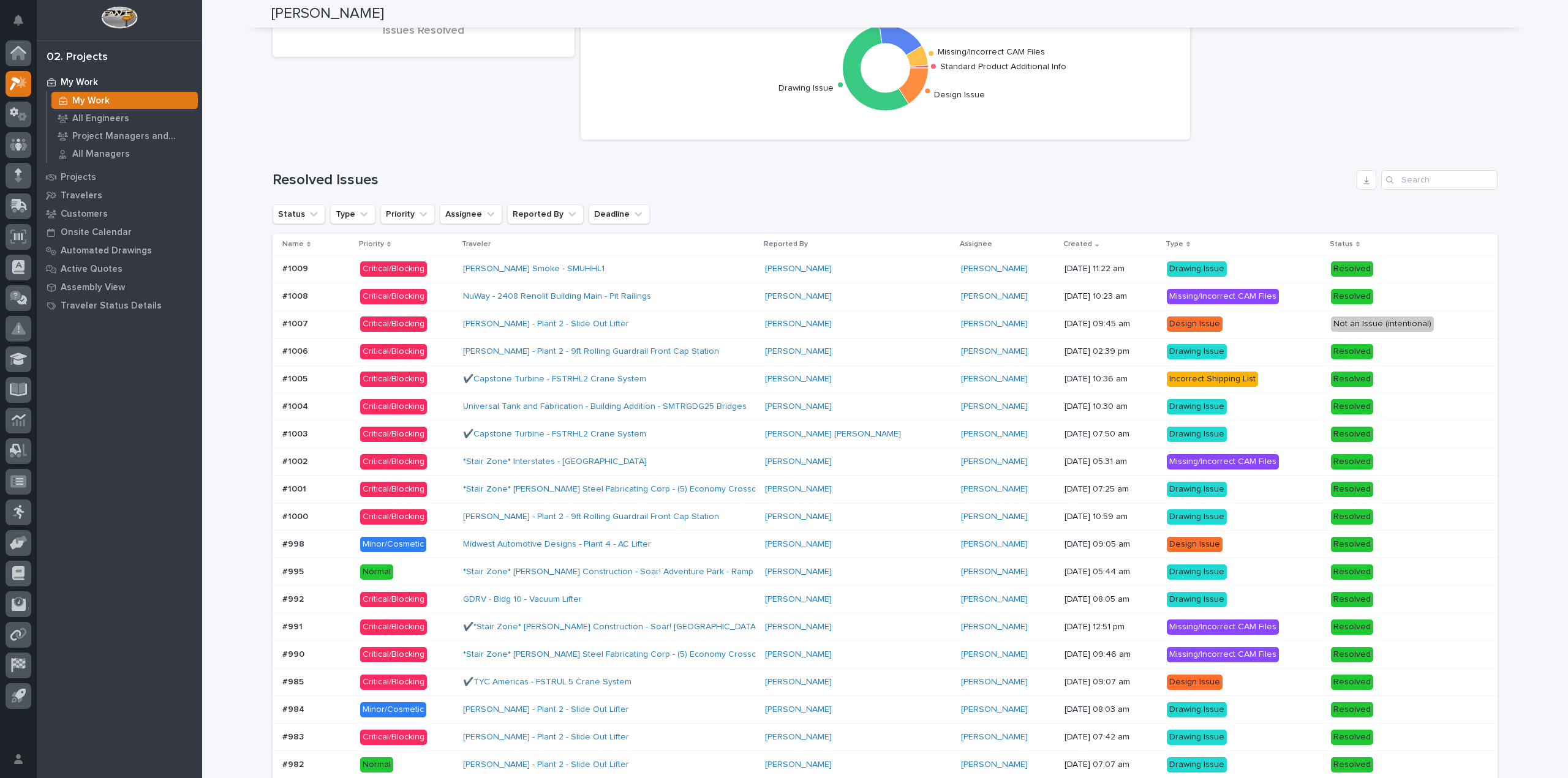
click at [333, 330] on div "#1007 #1007" at bounding box center [317, 324] width 68 height 20
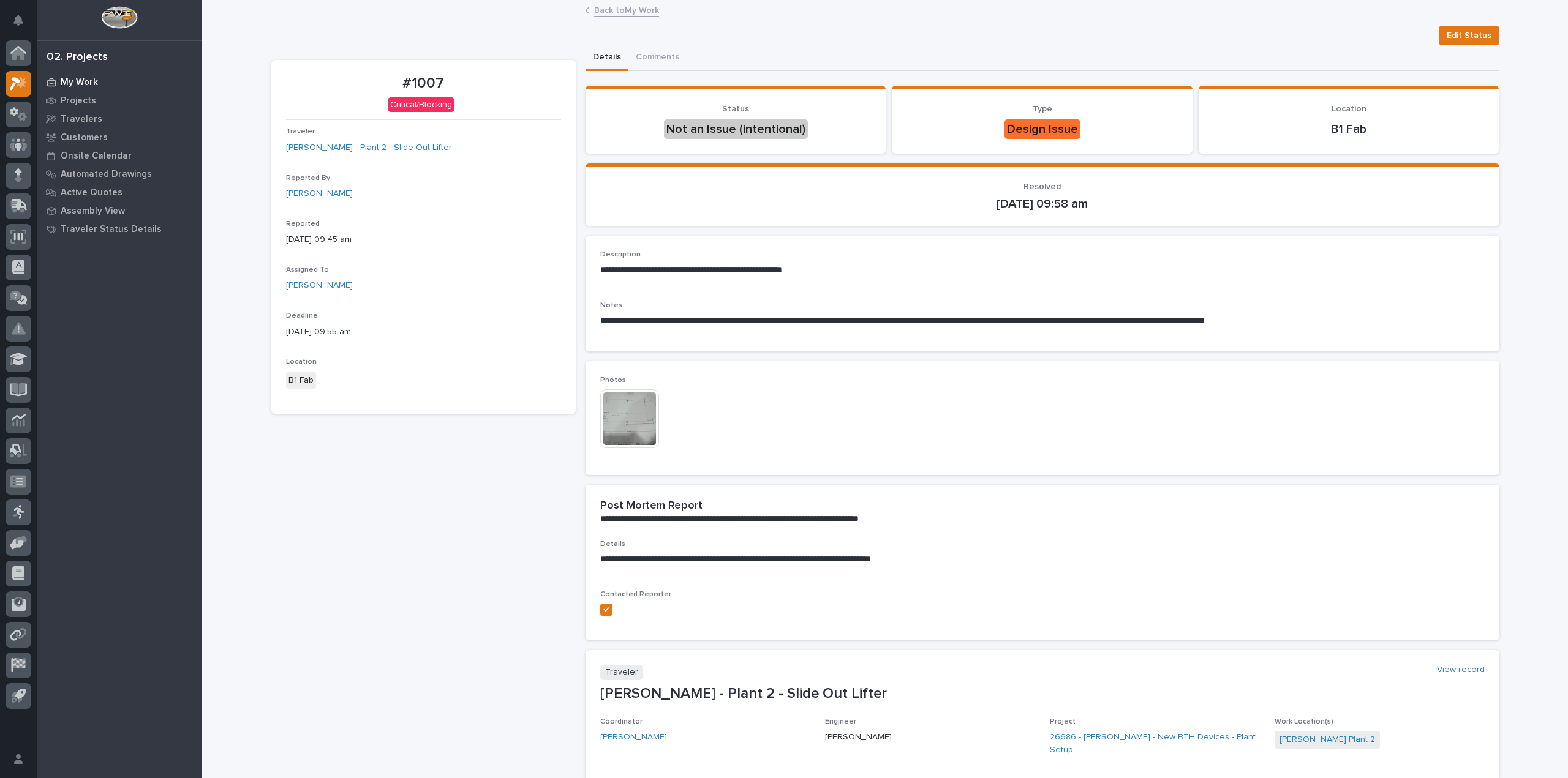
click at [76, 75] on div "My Work" at bounding box center [119, 82] width 159 height 17
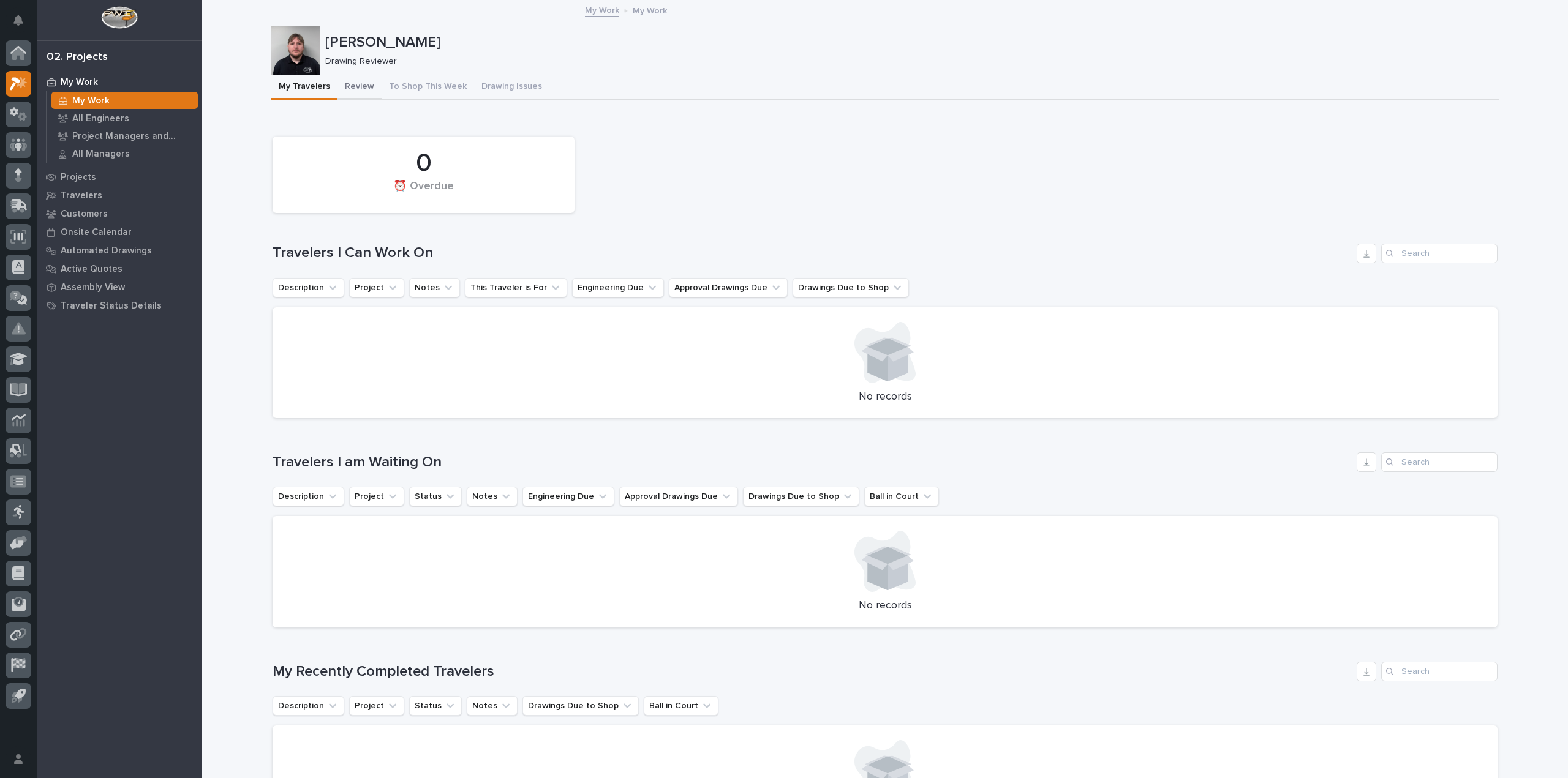
click at [344, 90] on button "Review" at bounding box center [359, 88] width 44 height 26
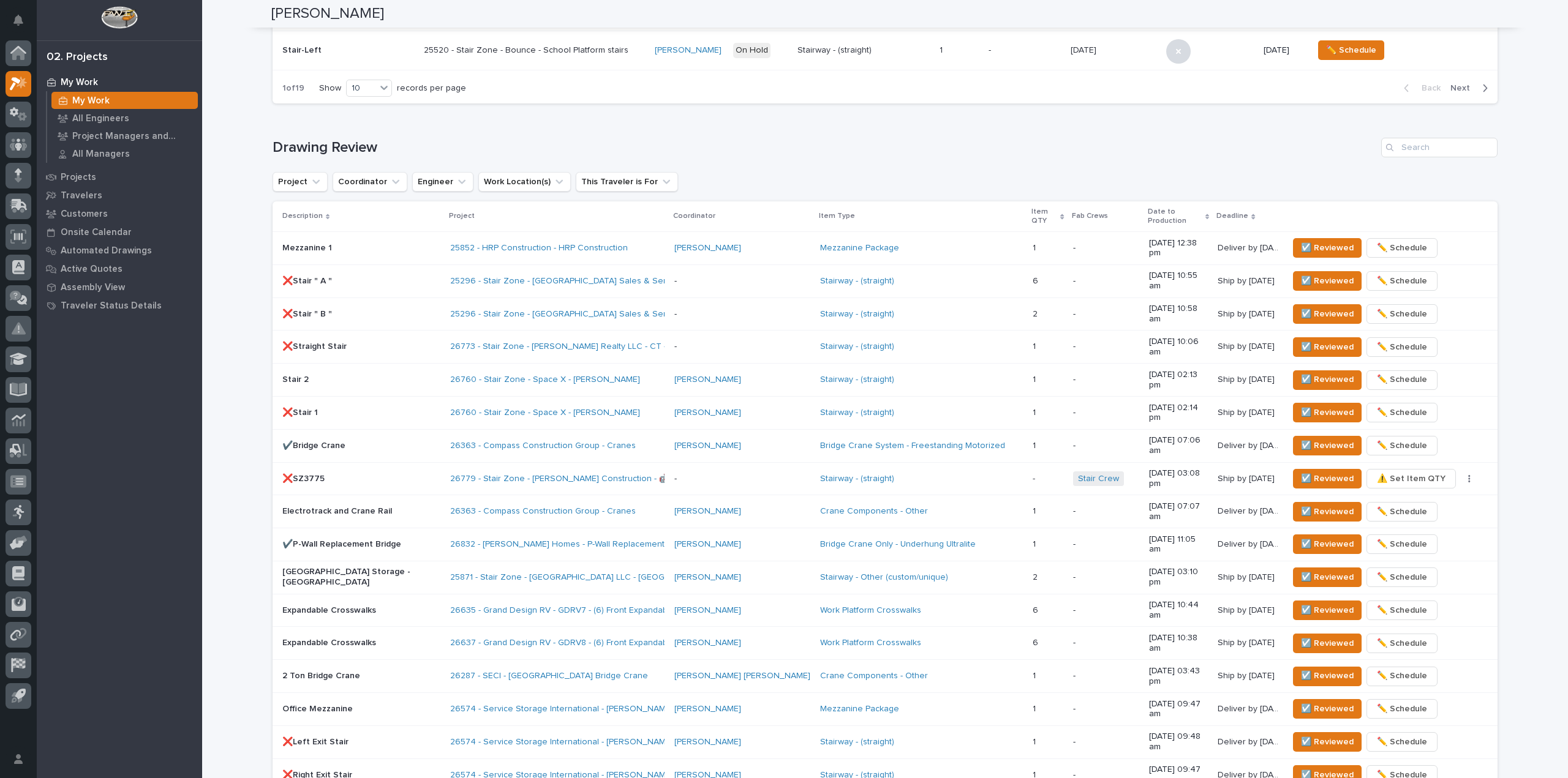
scroll to position [673, 0]
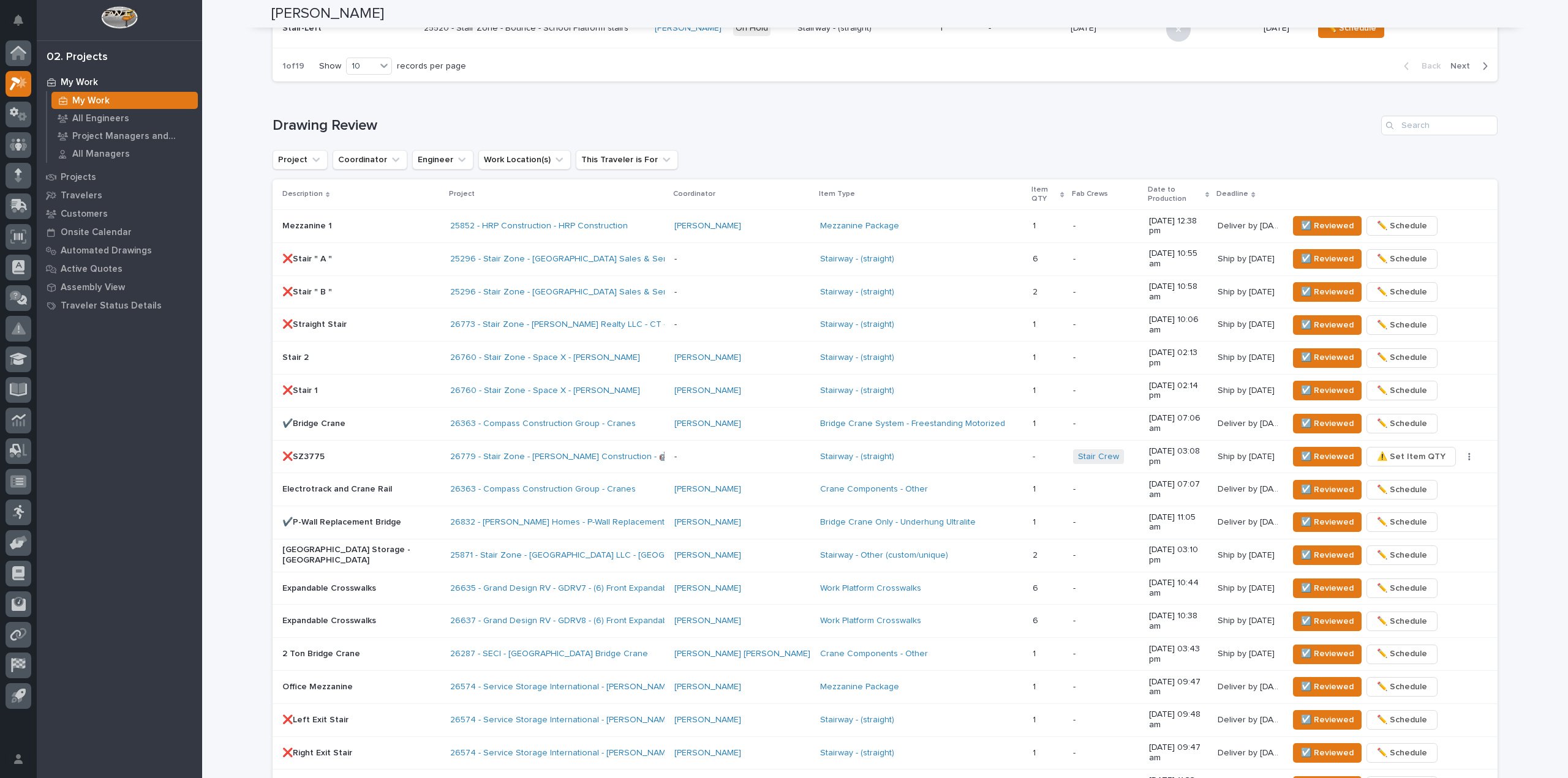
click at [363, 254] on p "❌Stair " A "" at bounding box center [362, 259] width 158 height 10
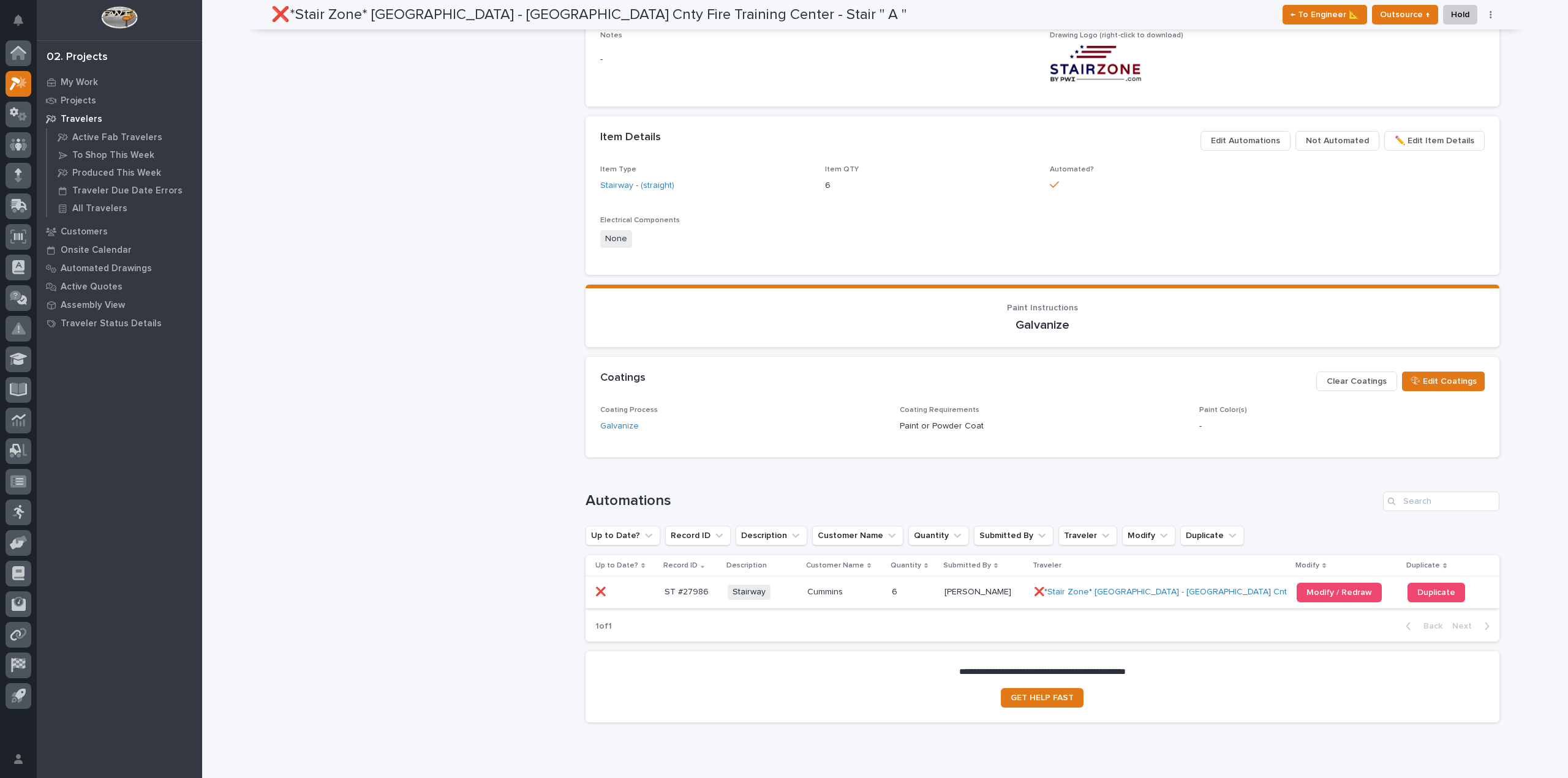
scroll to position [658, 0]
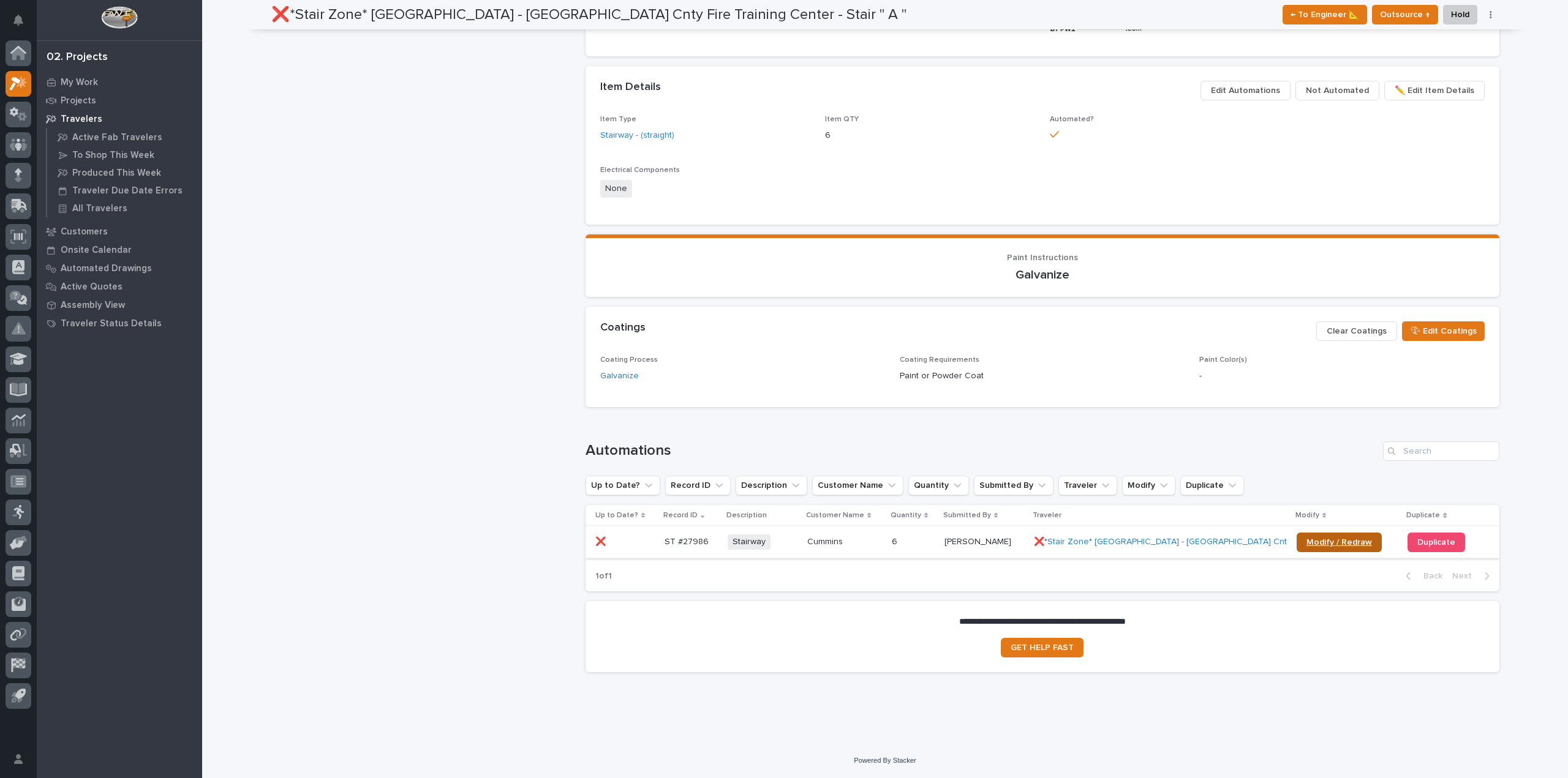
click at [1347, 546] on link "Modify / Redraw" at bounding box center [1339, 542] width 85 height 19
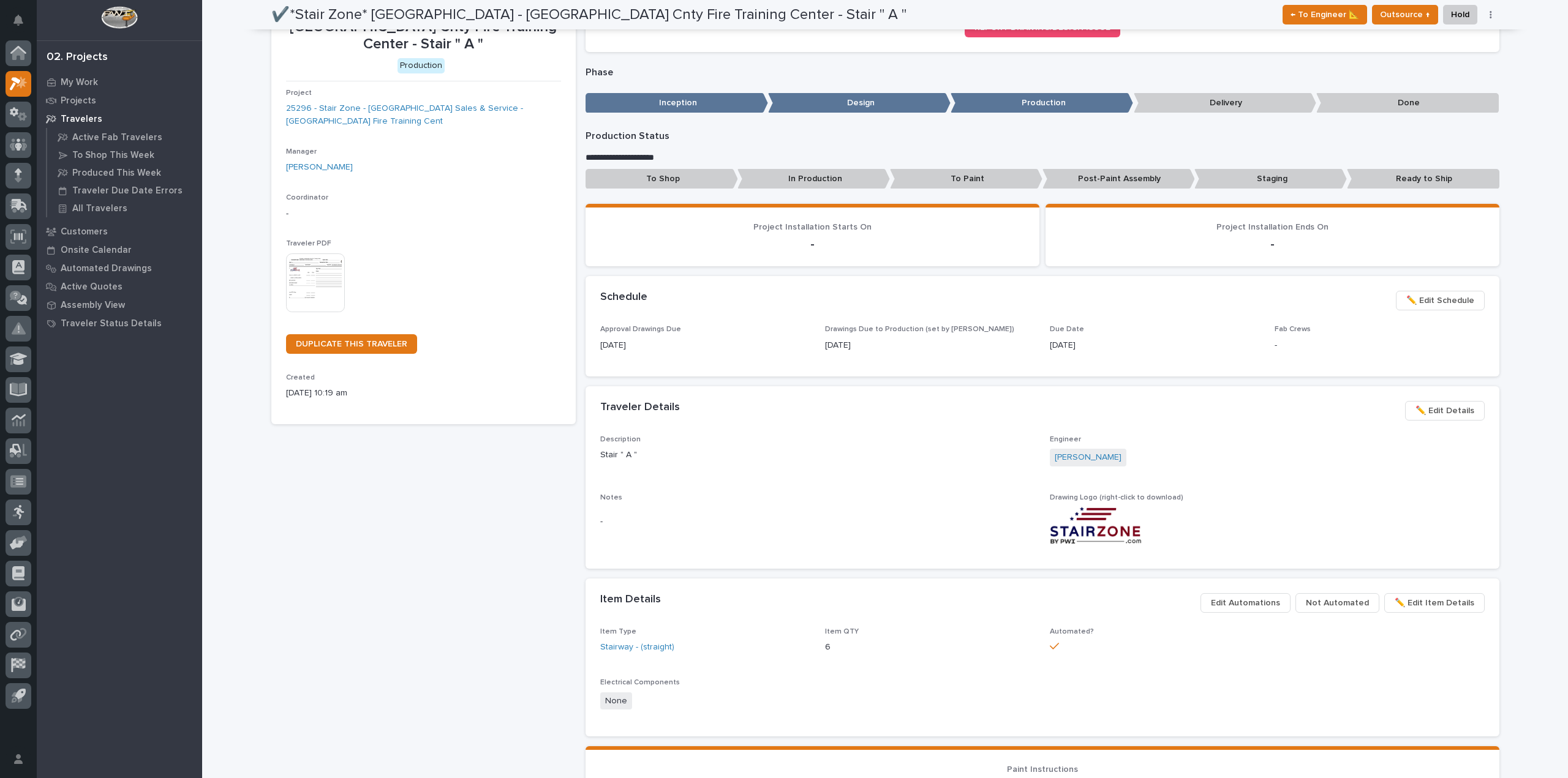
scroll to position [0, 0]
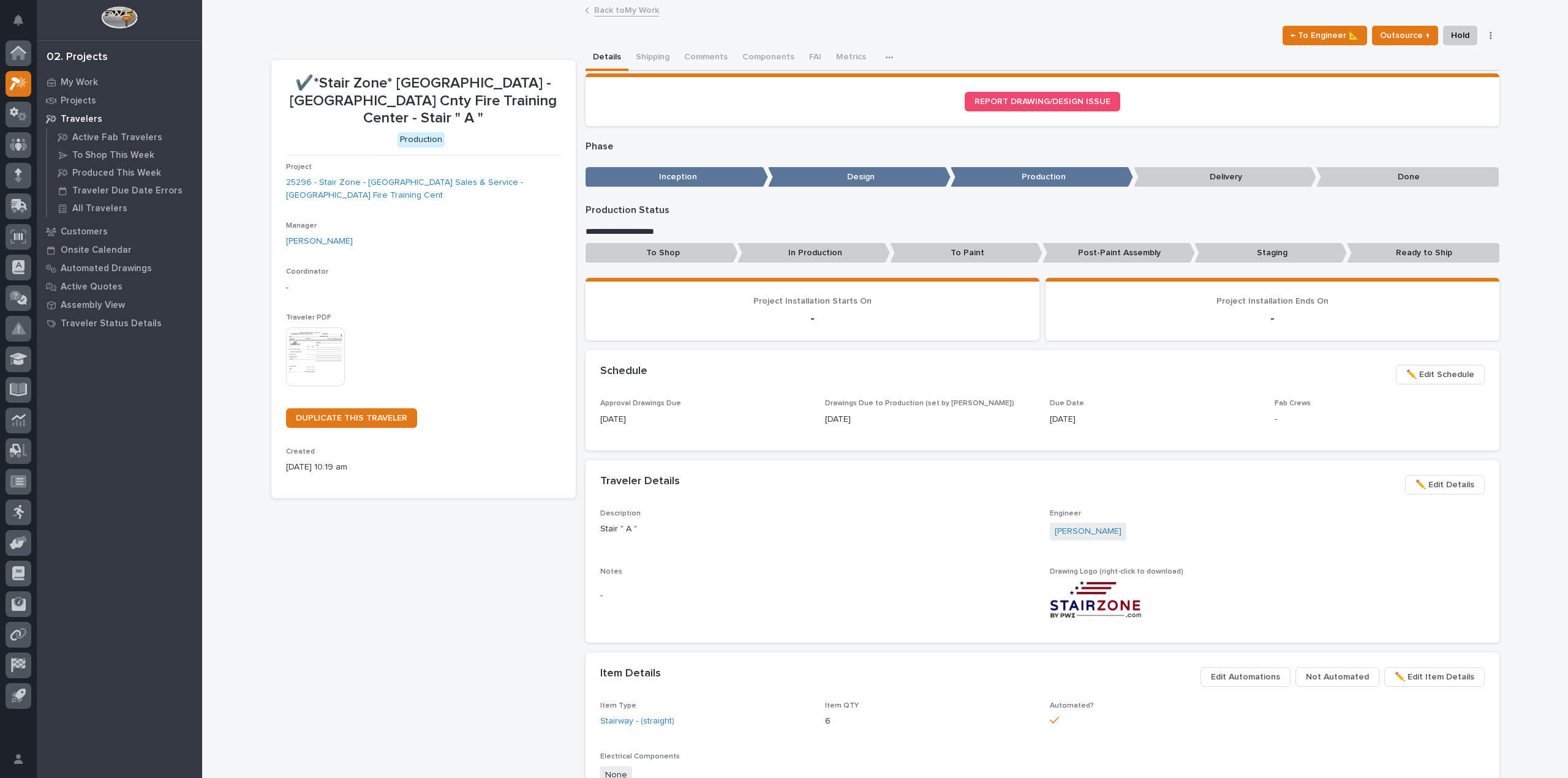
click at [624, 9] on link "Back to My Work" at bounding box center [627, 9] width 65 height 14
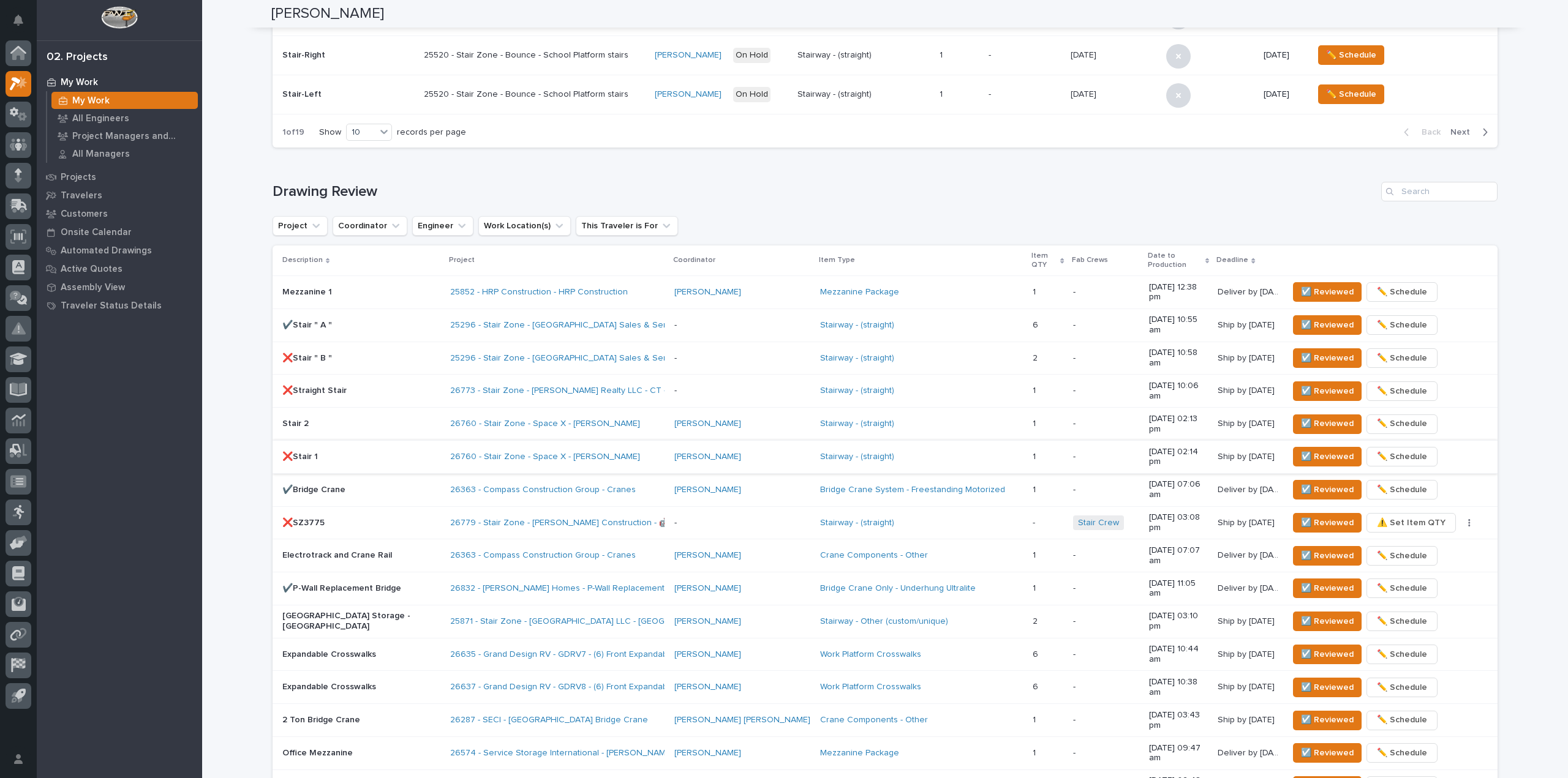
scroll to position [613, 0]
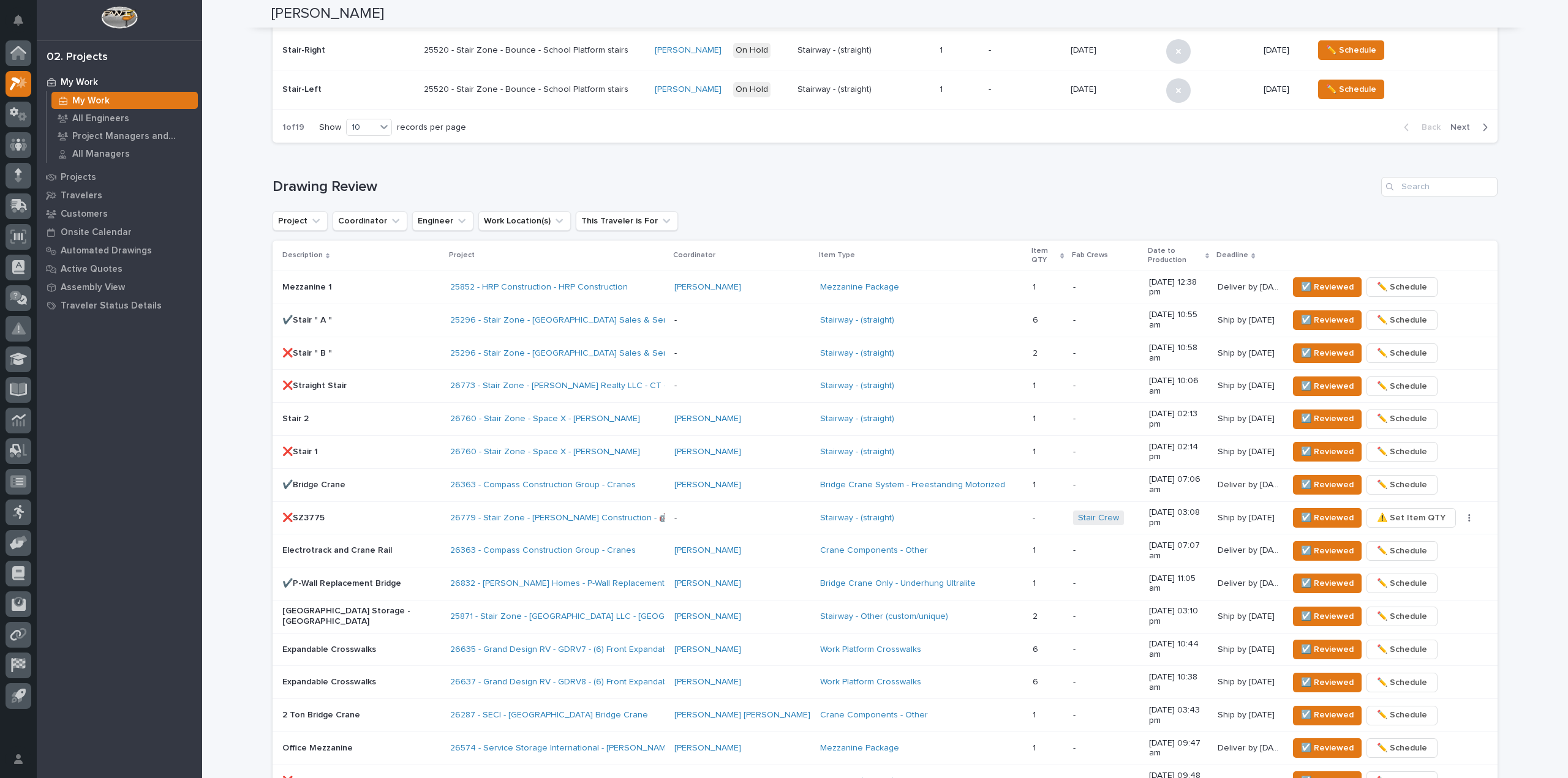
click at [859, 349] on div "Stairway - (straight)" at bounding box center [921, 353] width 203 height 10
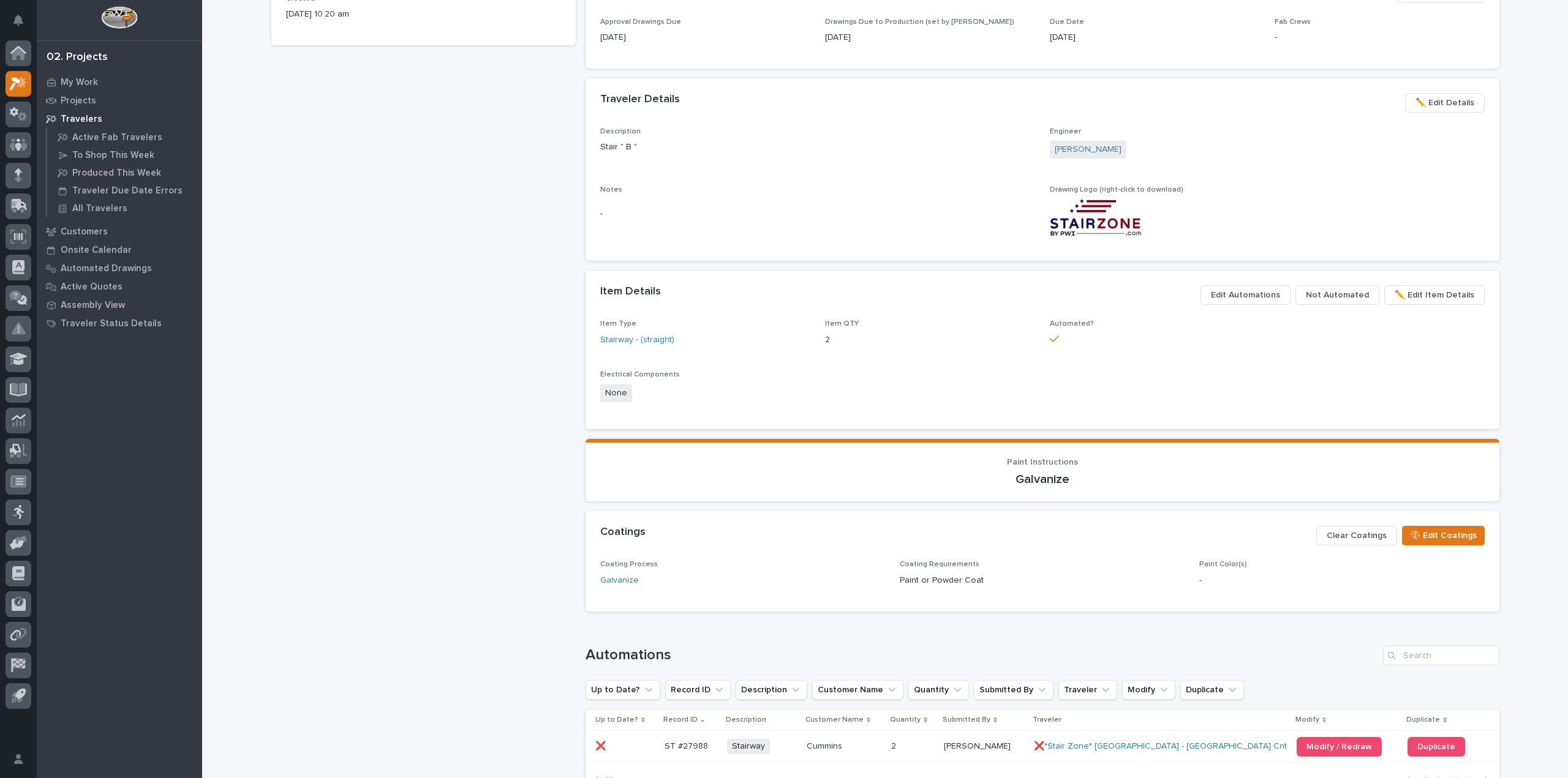
scroll to position [658, 0]
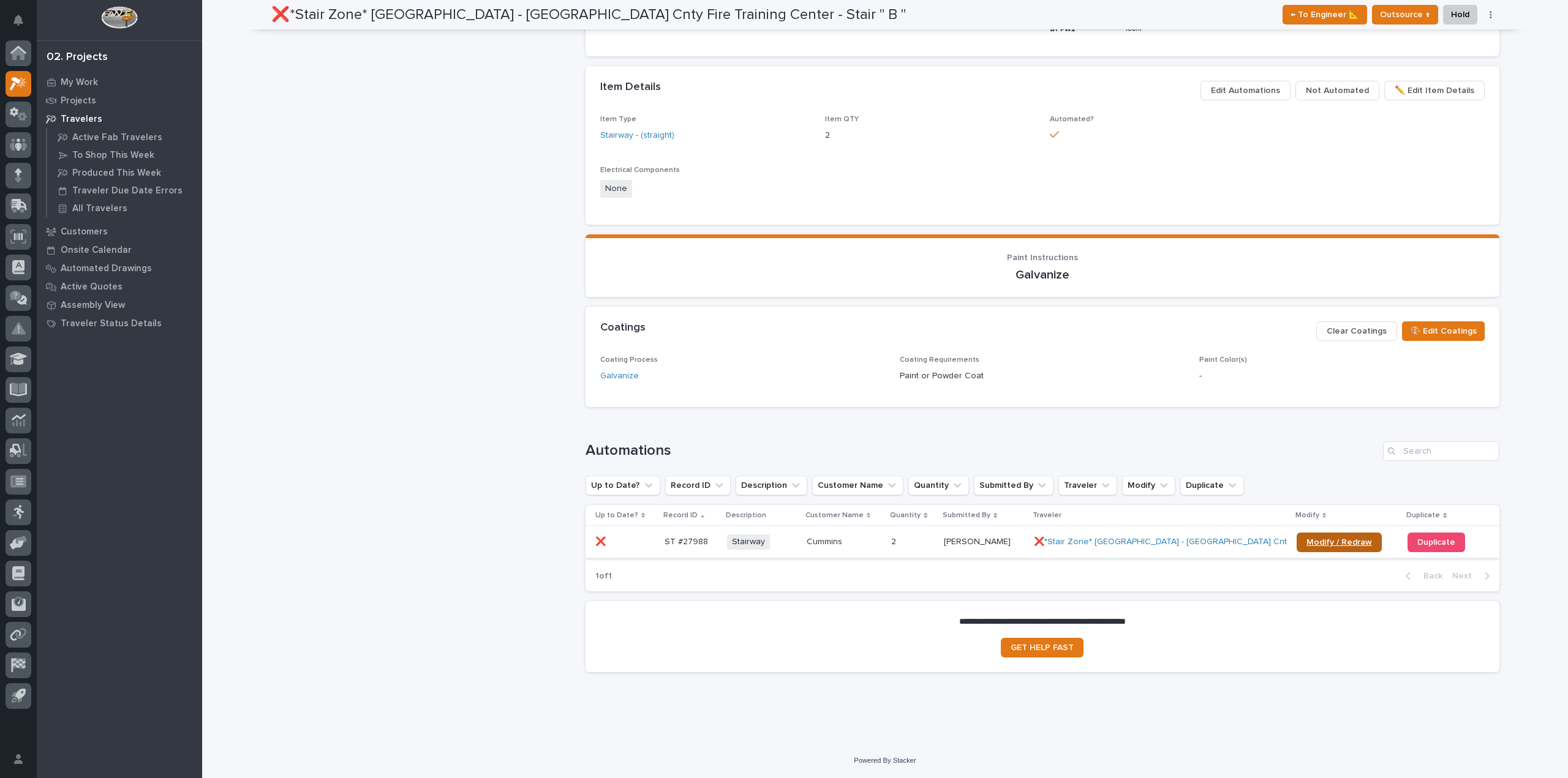
click at [1348, 544] on span "Modify / Redraw" at bounding box center [1339, 542] width 65 height 9
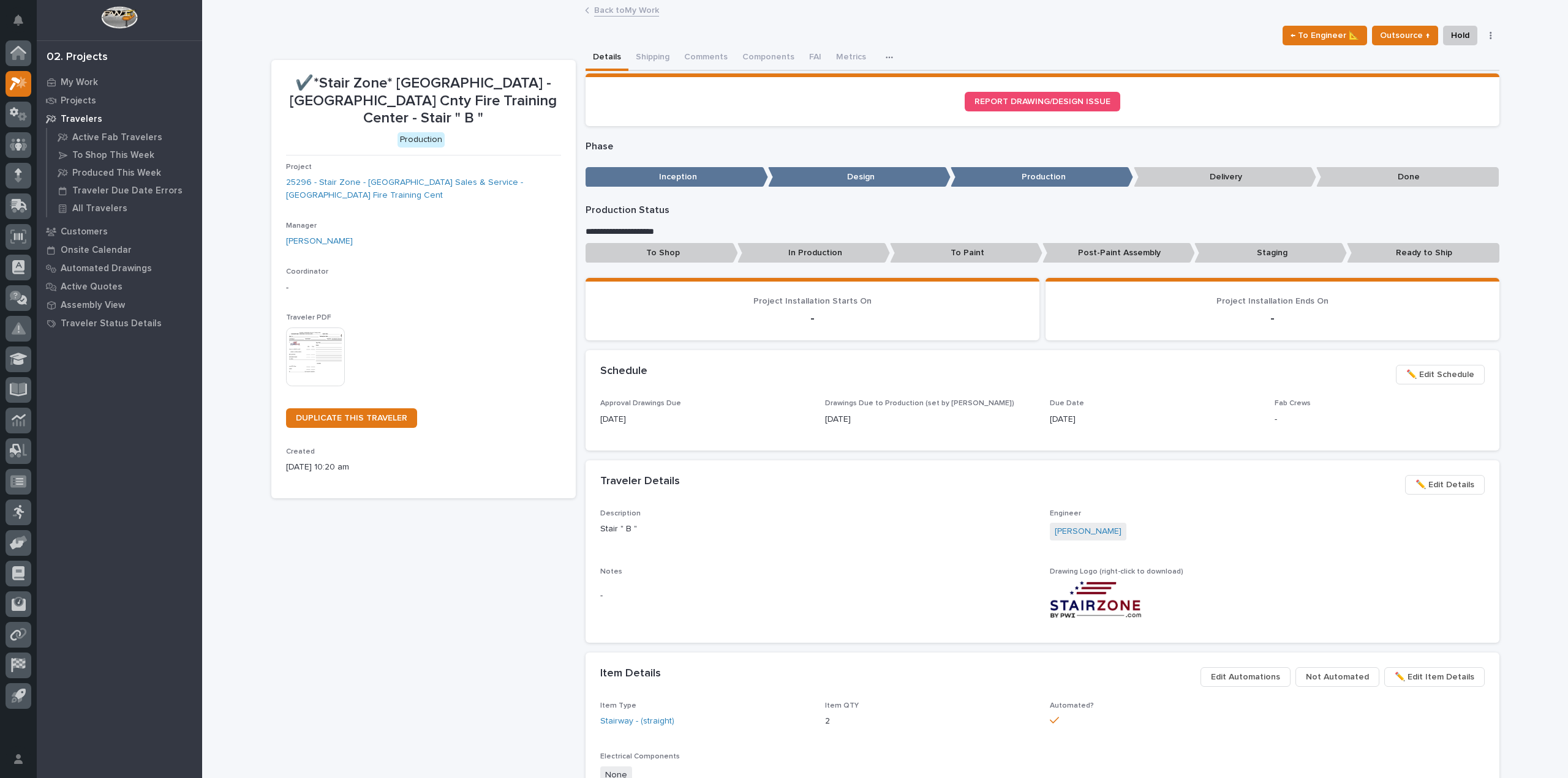
click at [629, 2] on link "Back to My Work" at bounding box center [627, 9] width 65 height 14
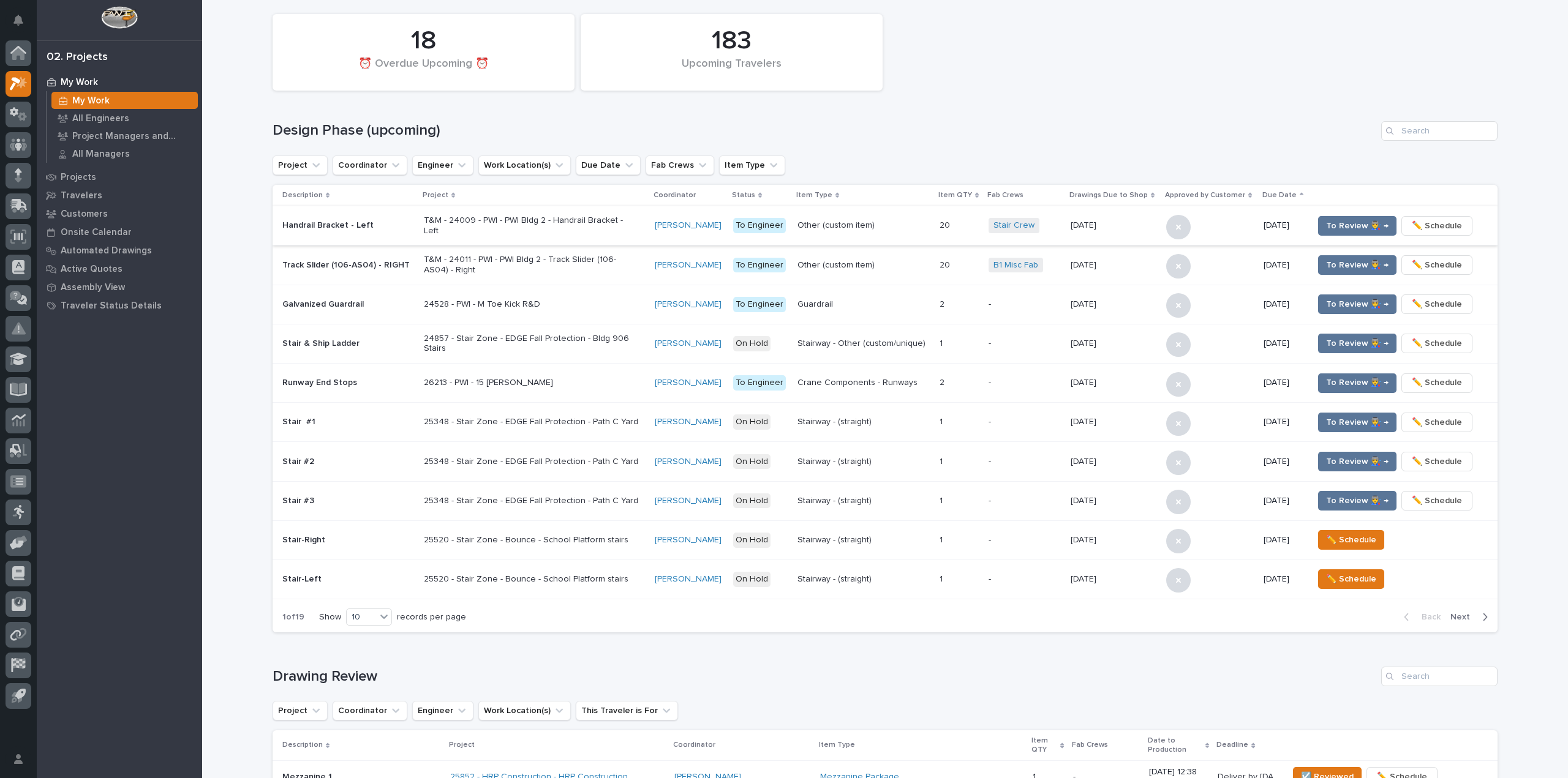
scroll to position [490, 0]
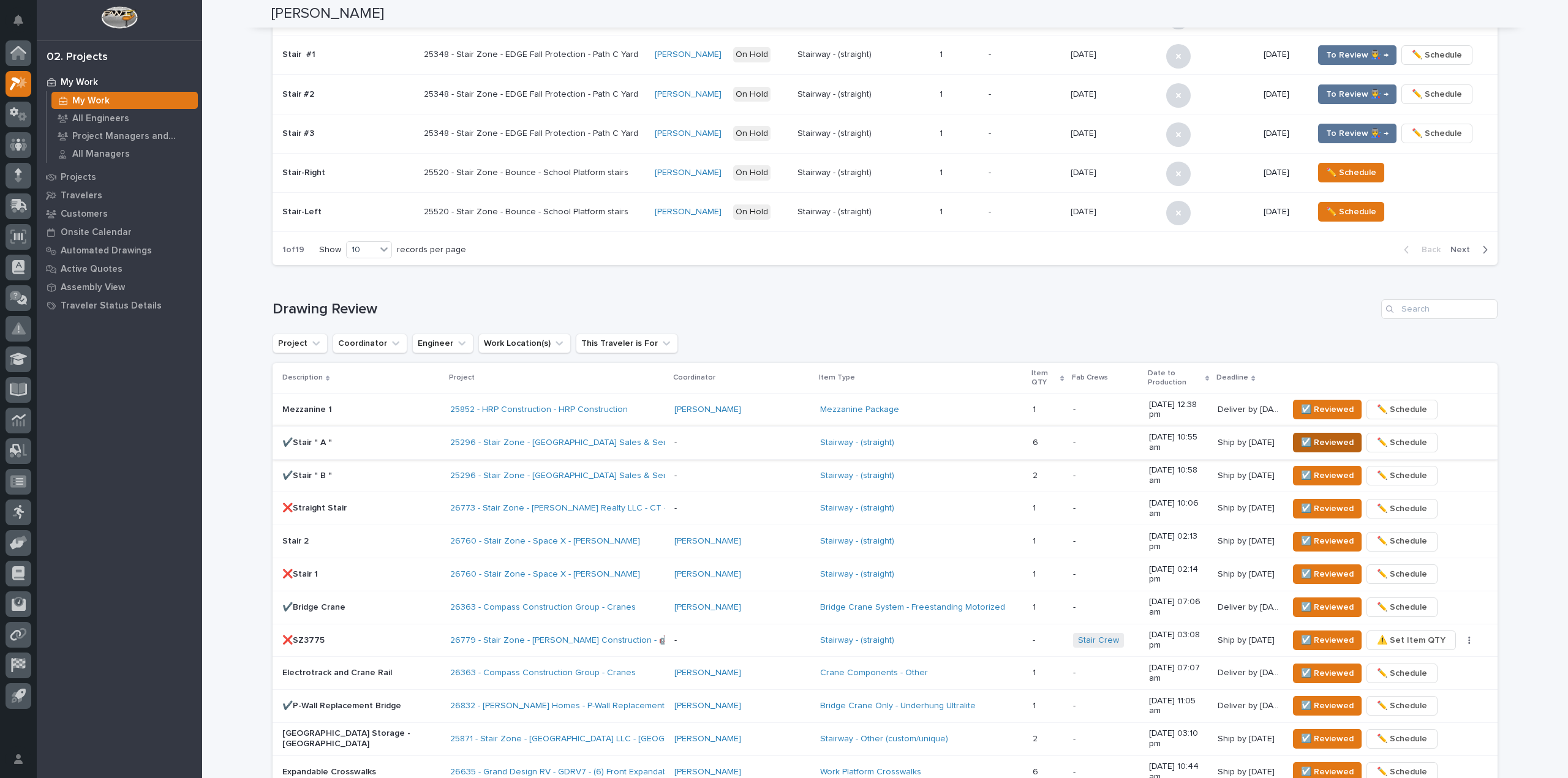
click at [1301, 435] on span "☑️ Reviewed" at bounding box center [1327, 442] width 52 height 15
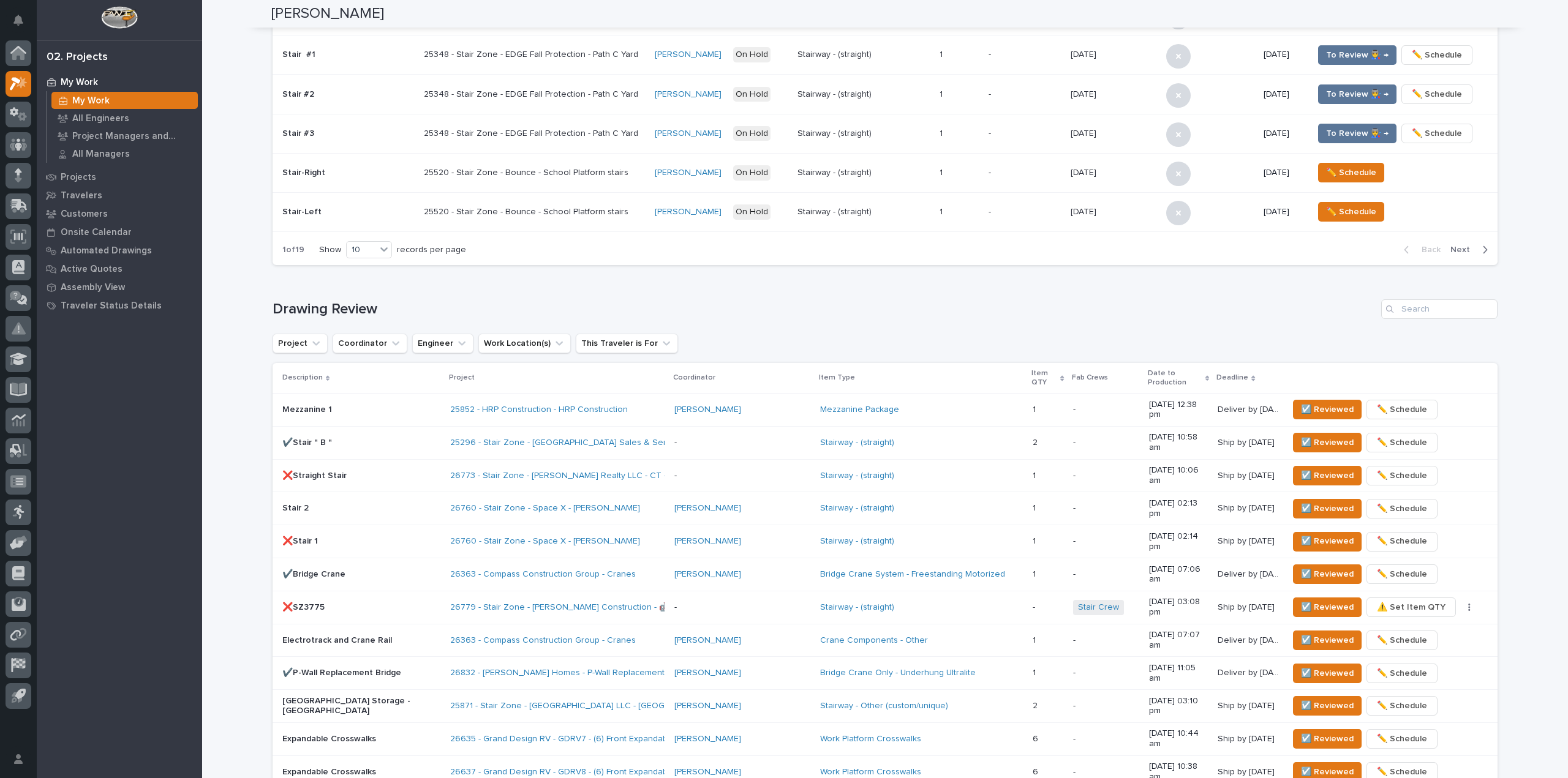
scroll to position [479, 0]
